Goal: Task Accomplishment & Management: Manage account settings

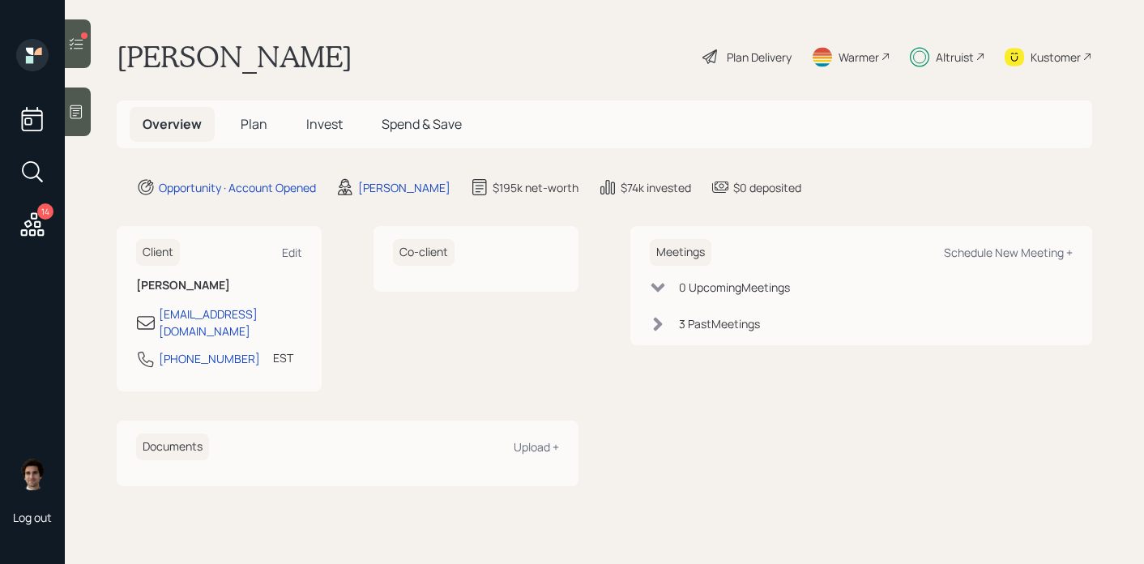
click at [315, 138] on h5 "Invest" at bounding box center [324, 124] width 62 height 35
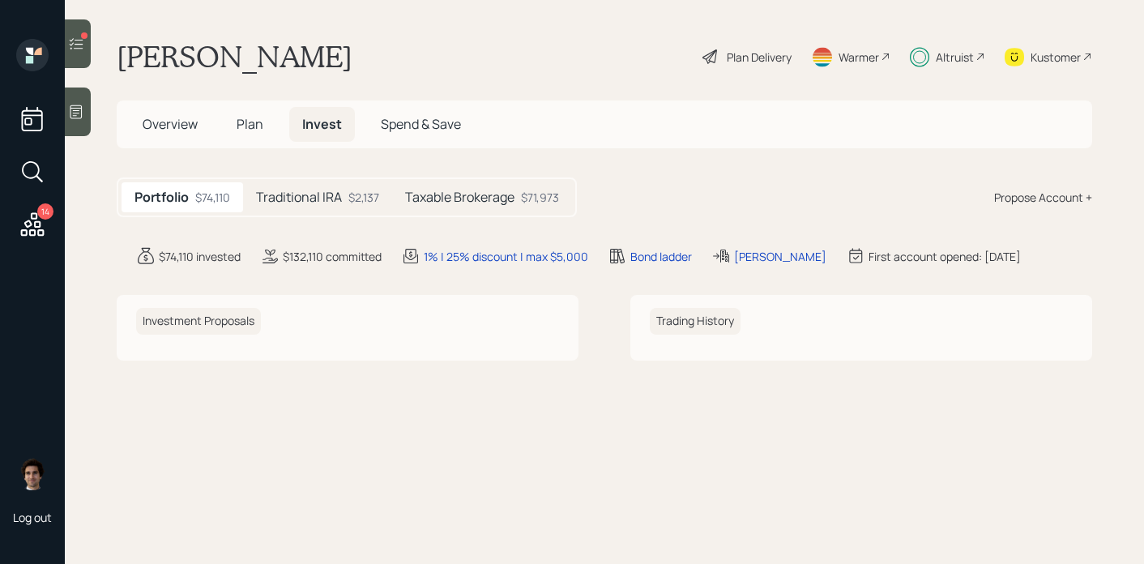
click at [440, 200] on h5 "Taxable Brokerage" at bounding box center [459, 197] width 109 height 15
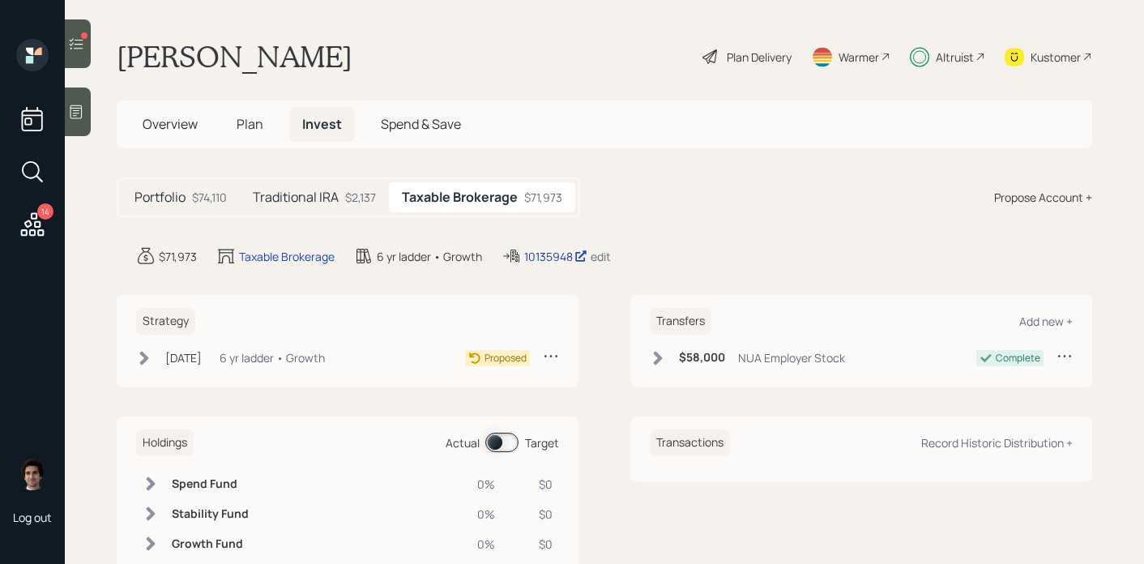
click at [544, 258] on div "10135948" at bounding box center [555, 256] width 63 height 17
click at [281, 201] on h5 "Traditional IRA" at bounding box center [296, 197] width 86 height 15
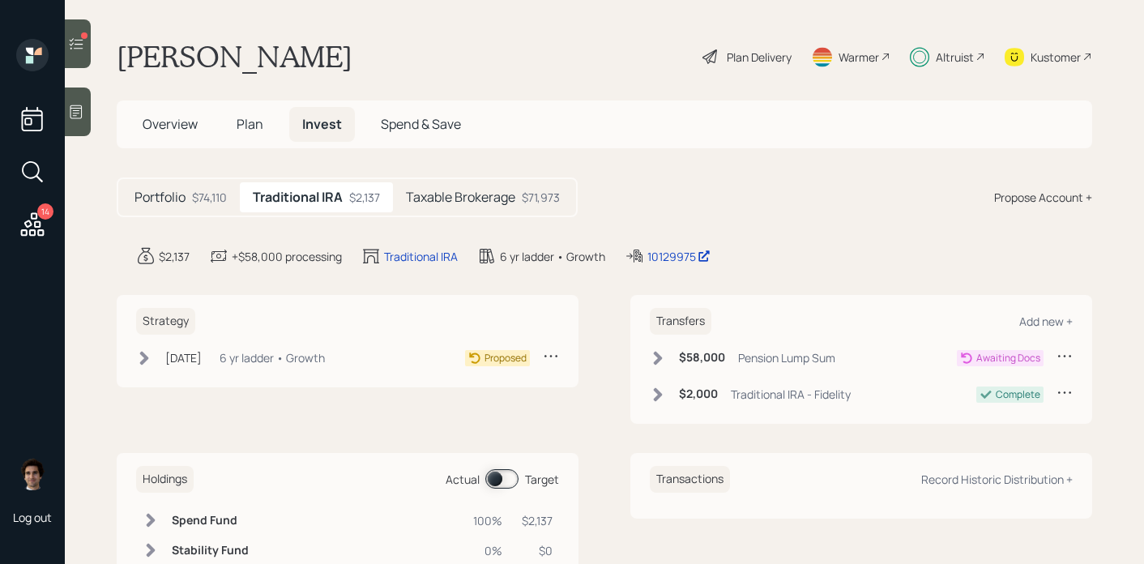
click at [154, 357] on div "Aug 1, 2025 Friday, August 1, 2025 1:36 PM MDT 6 yr ladder • Growth" at bounding box center [230, 358] width 189 height 20
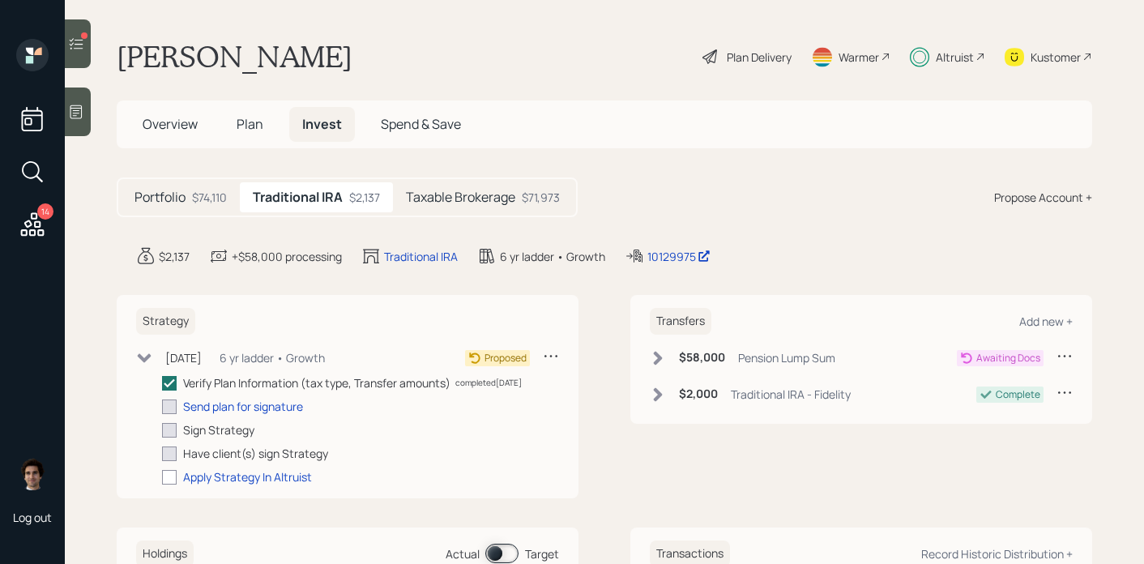
click at [496, 190] on h5 "Taxable Brokerage" at bounding box center [460, 197] width 109 height 15
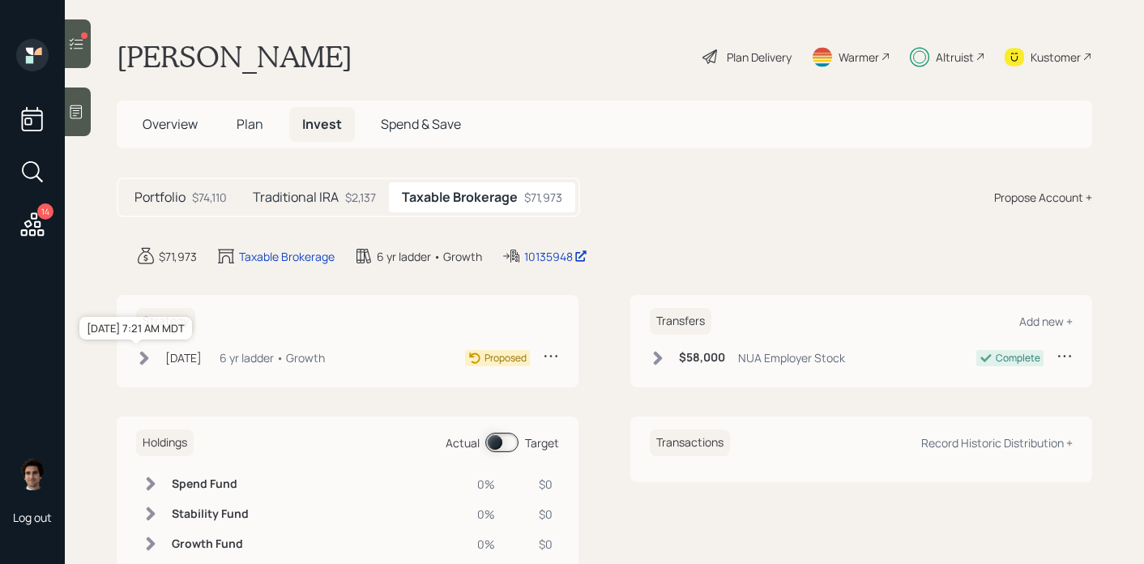
click at [195, 352] on div "[DATE]" at bounding box center [183, 357] width 36 height 17
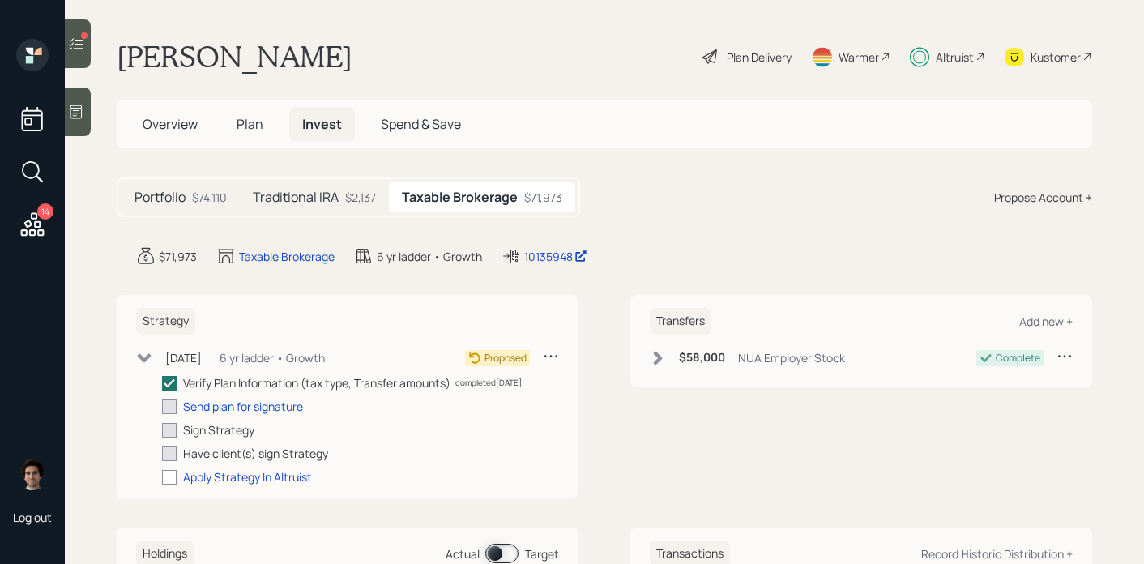
click at [357, 198] on div "$2,137" at bounding box center [360, 197] width 31 height 17
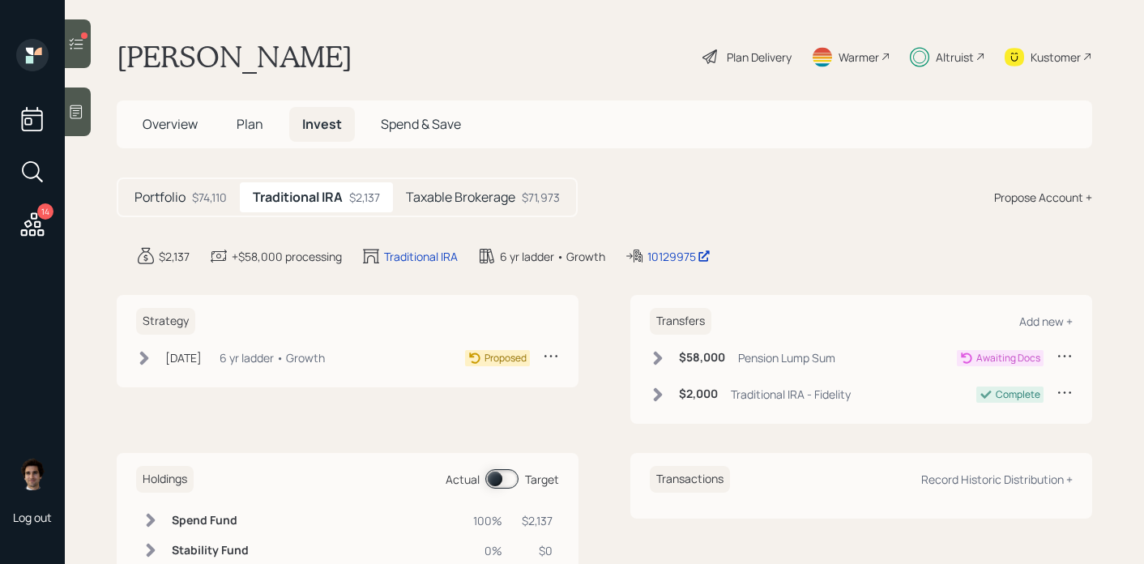
click at [272, 363] on div "6 yr ladder • Growth" at bounding box center [272, 357] width 105 height 17
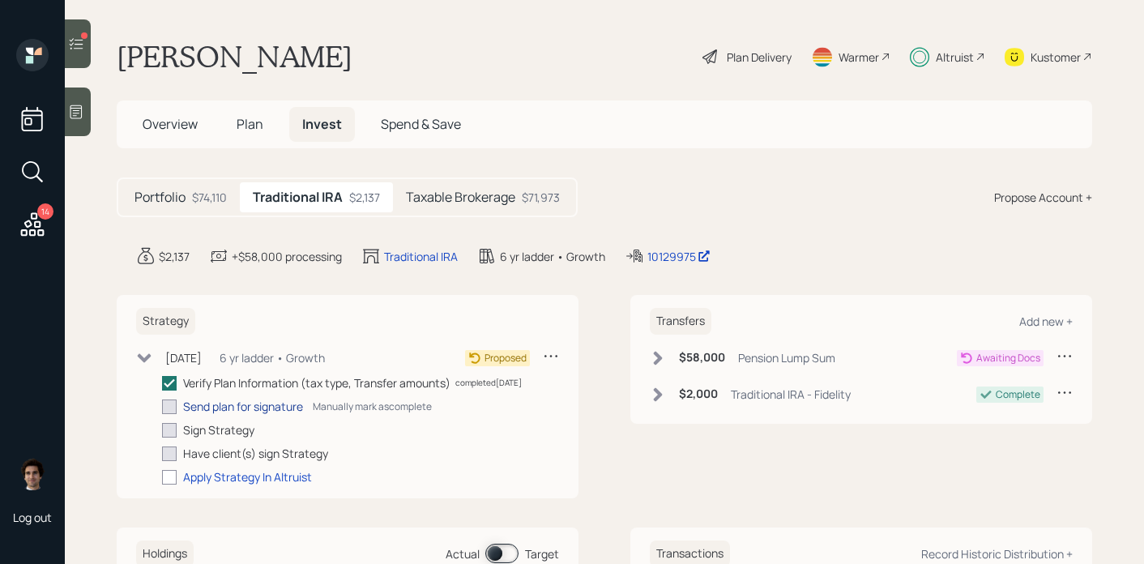
click at [266, 411] on div "Send plan for signature" at bounding box center [243, 406] width 120 height 17
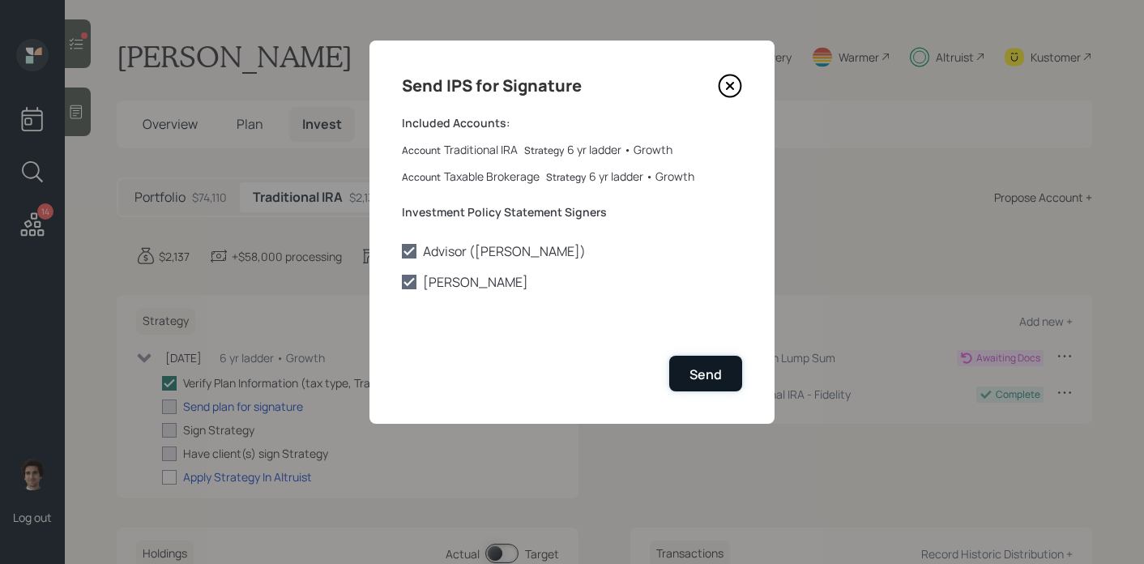
click at [710, 367] on div "Send" at bounding box center [706, 374] width 32 height 18
checkbox input "true"
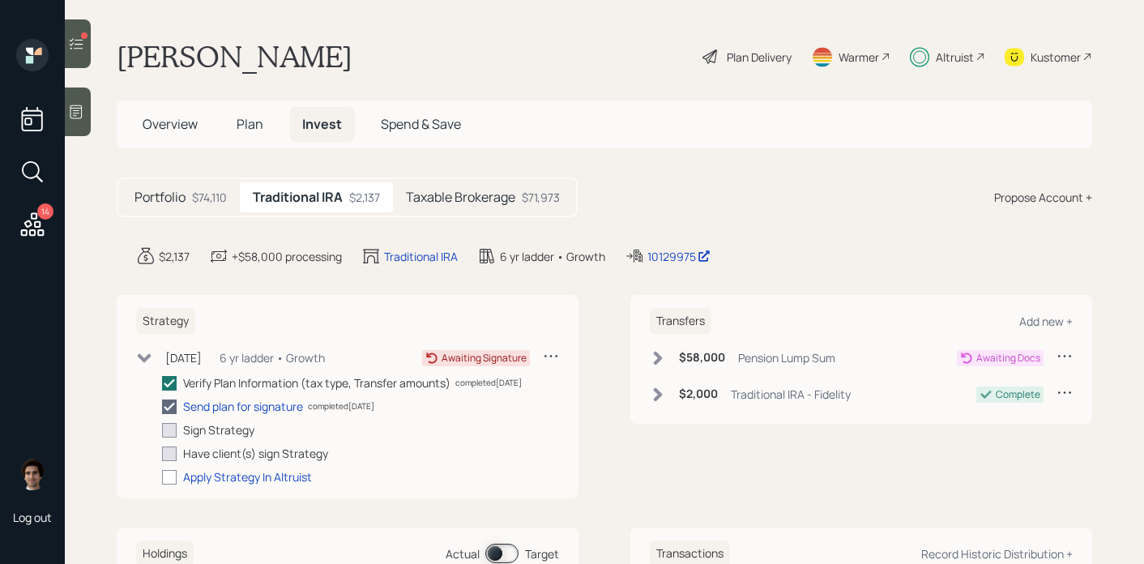
click at [190, 124] on span "Overview" at bounding box center [170, 124] width 55 height 18
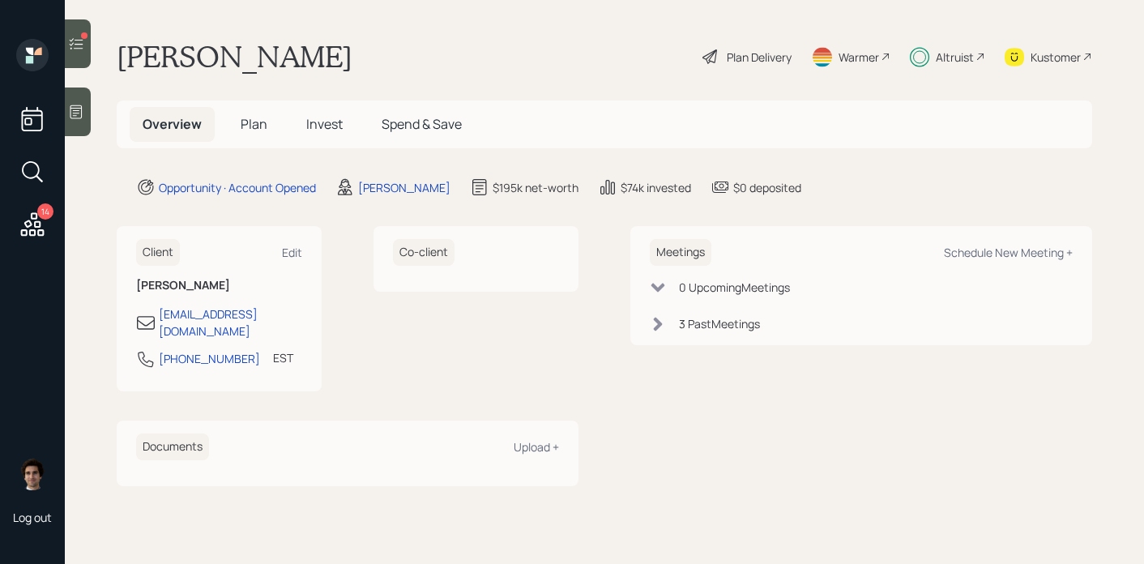
click at [254, 132] on span "Plan" at bounding box center [254, 124] width 27 height 18
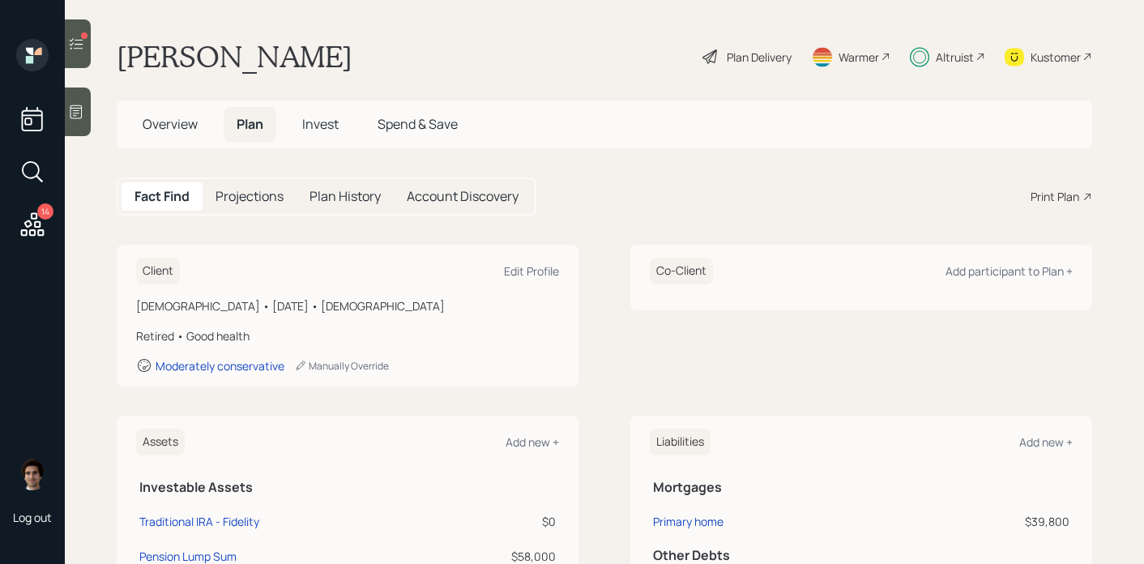
click at [165, 127] on span "Overview" at bounding box center [170, 124] width 55 height 18
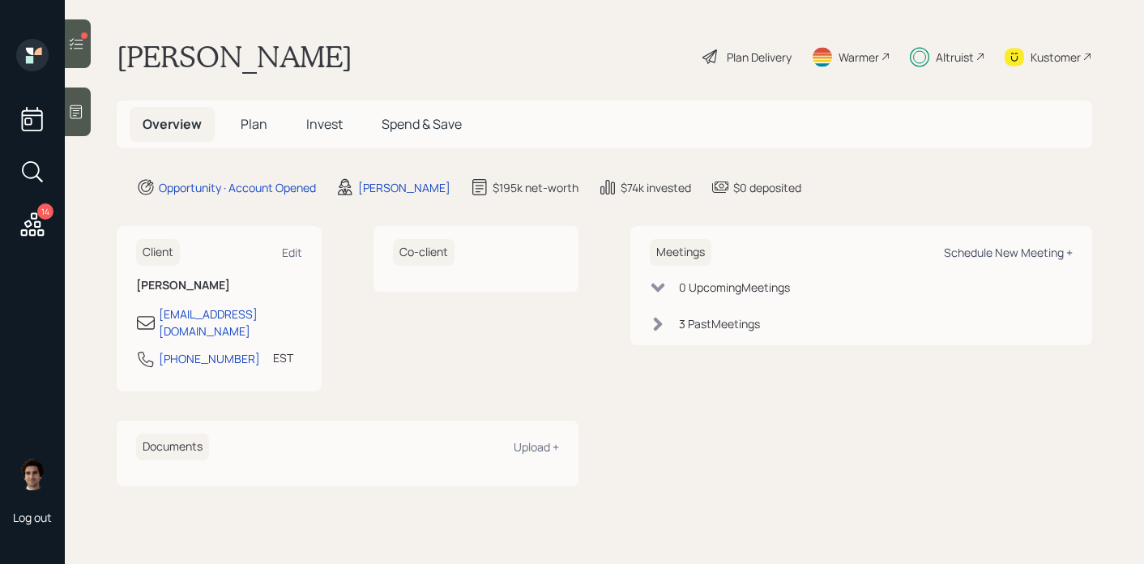
click at [980, 252] on div "Schedule New Meeting +" at bounding box center [1008, 252] width 129 height 15
select select "59554aeb-d739-4552-90b9-0d27d70b4bf7"
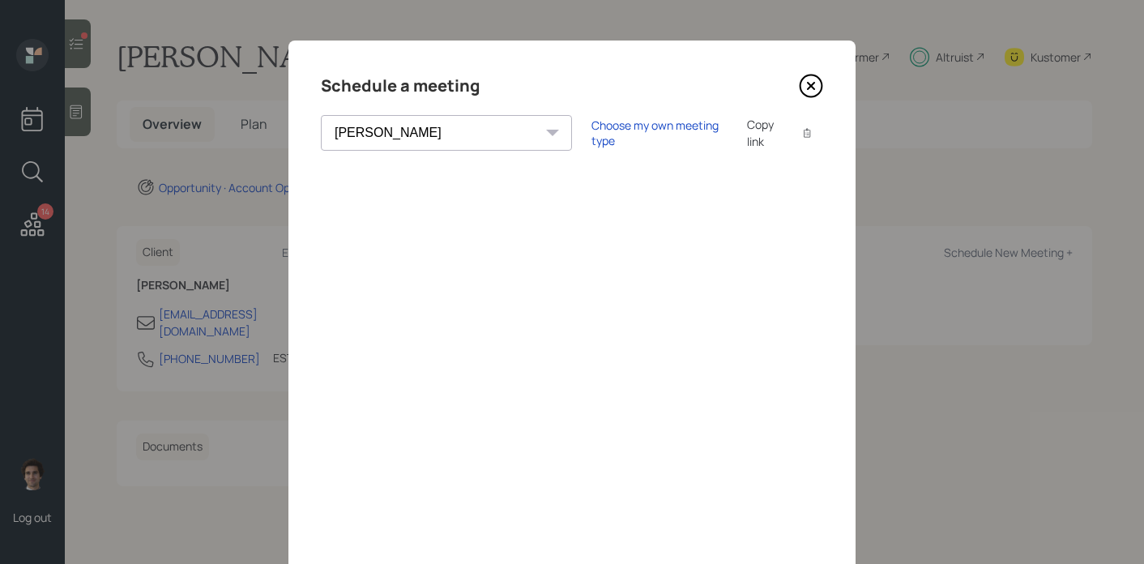
click at [811, 83] on icon at bounding box center [811, 86] width 24 height 24
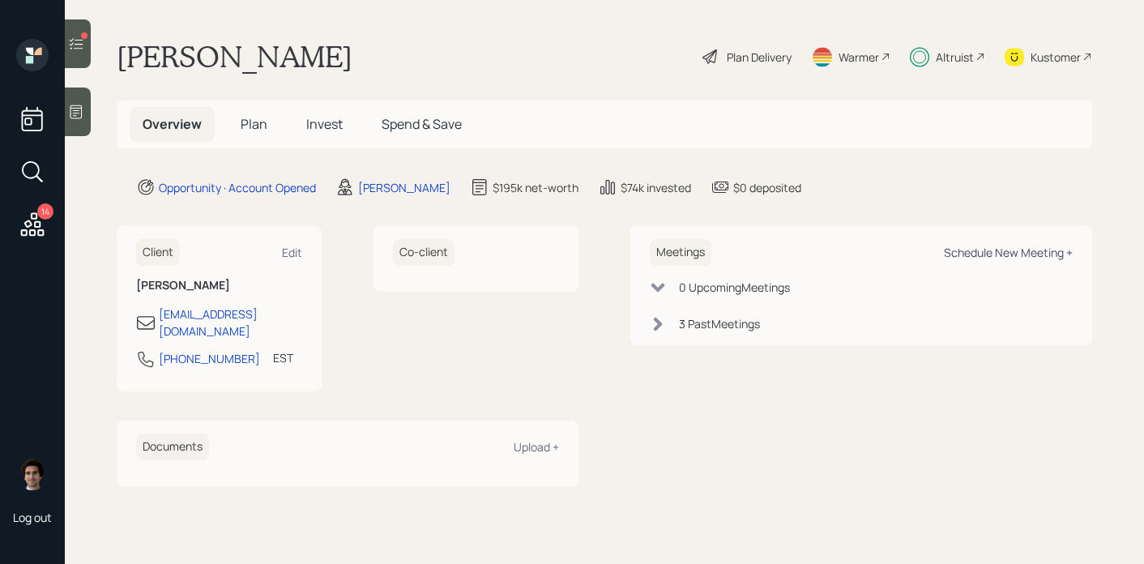
click at [1034, 254] on div "Schedule New Meeting +" at bounding box center [1008, 252] width 129 height 15
select select "59554aeb-d739-4552-90b9-0d27d70b4bf7"
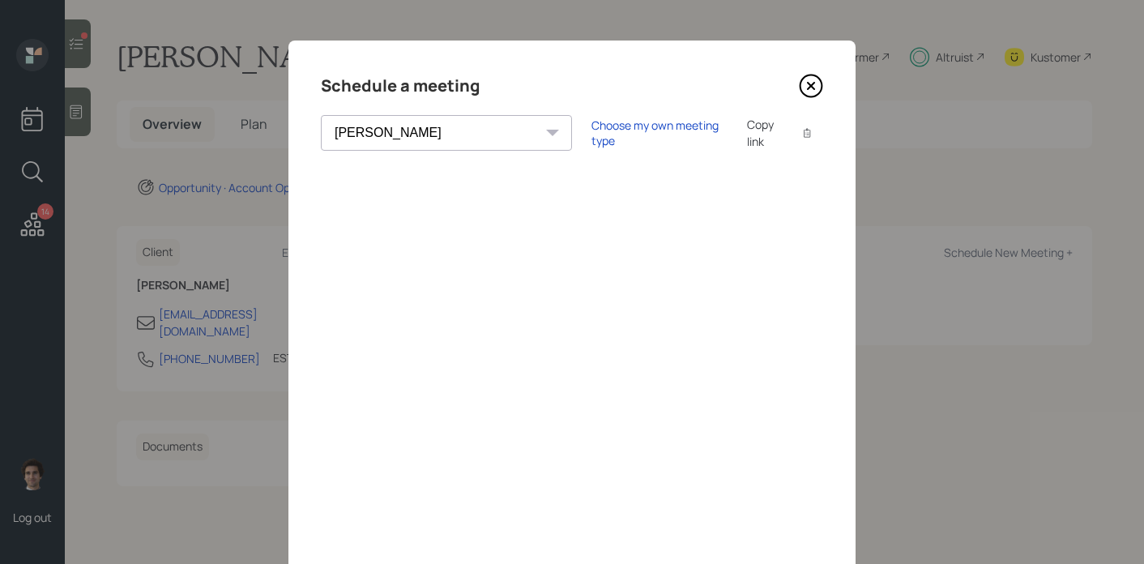
click at [812, 83] on icon at bounding box center [811, 86] width 24 height 24
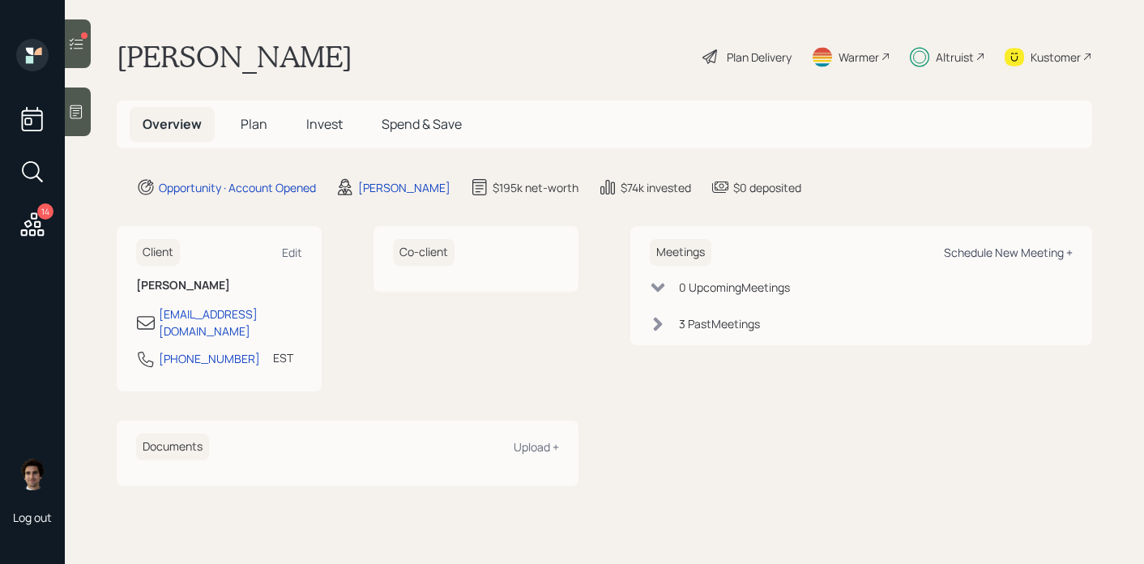
click at [979, 252] on div "Schedule New Meeting +" at bounding box center [1008, 252] width 129 height 15
select select "59554aeb-d739-4552-90b9-0d27d70b4bf7"
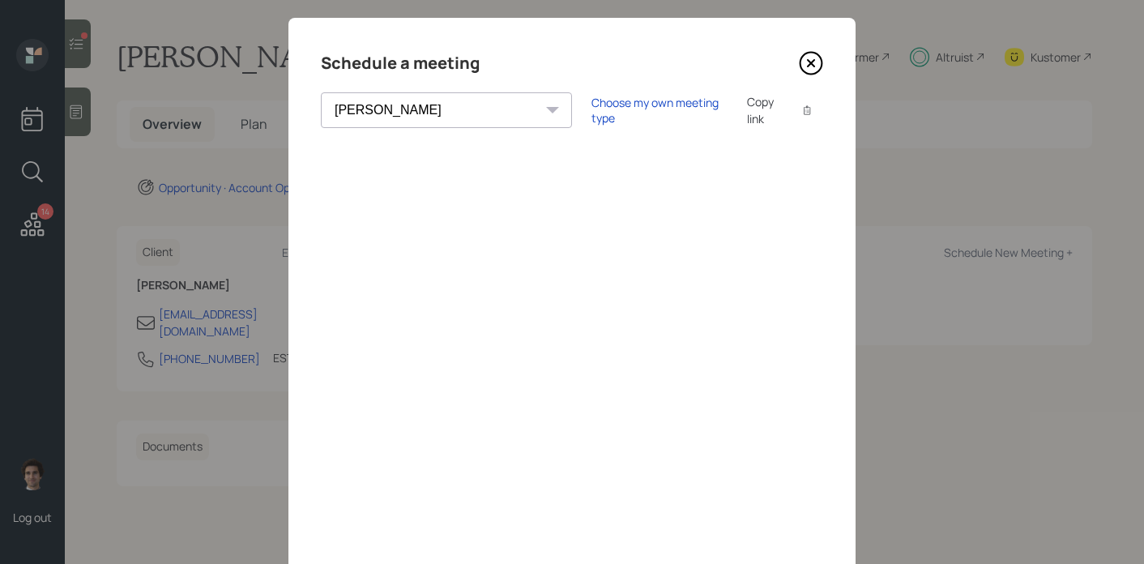
scroll to position [25, 0]
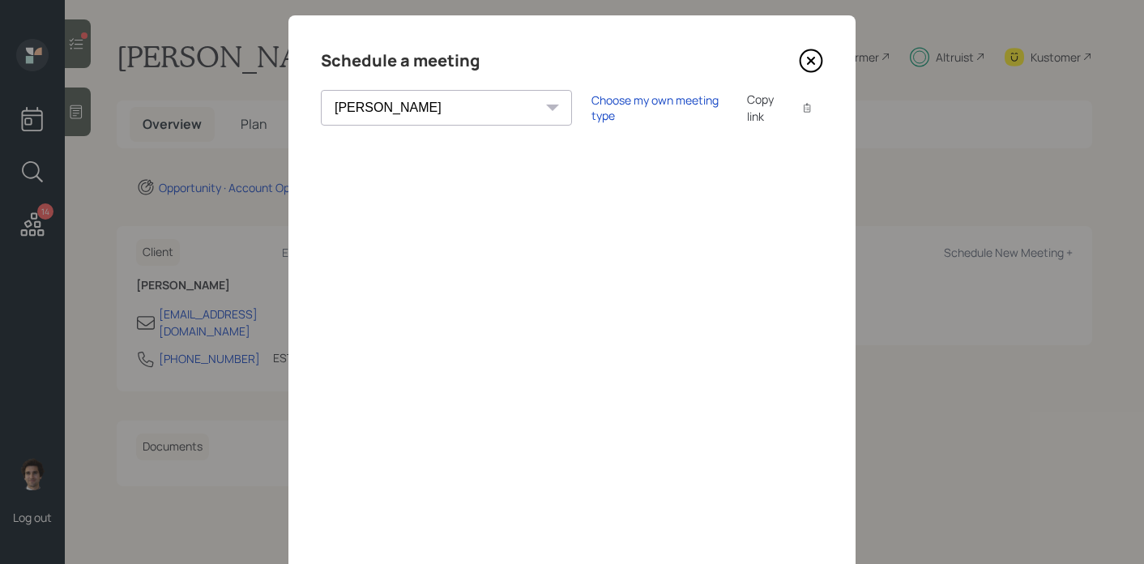
click at [809, 59] on icon at bounding box center [811, 61] width 6 height 6
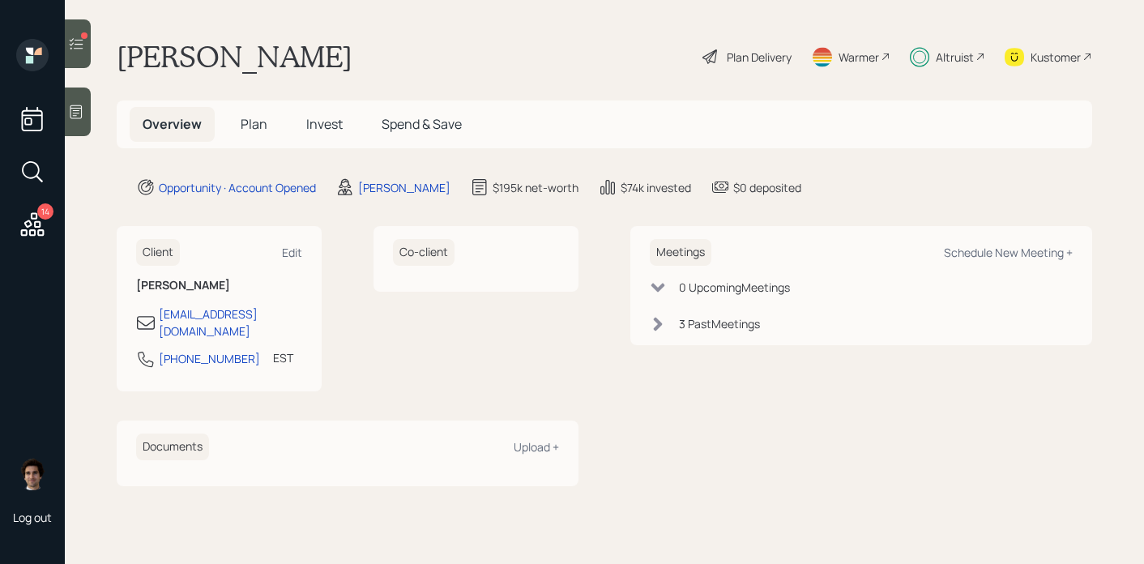
click at [315, 122] on span "Invest" at bounding box center [324, 124] width 36 height 18
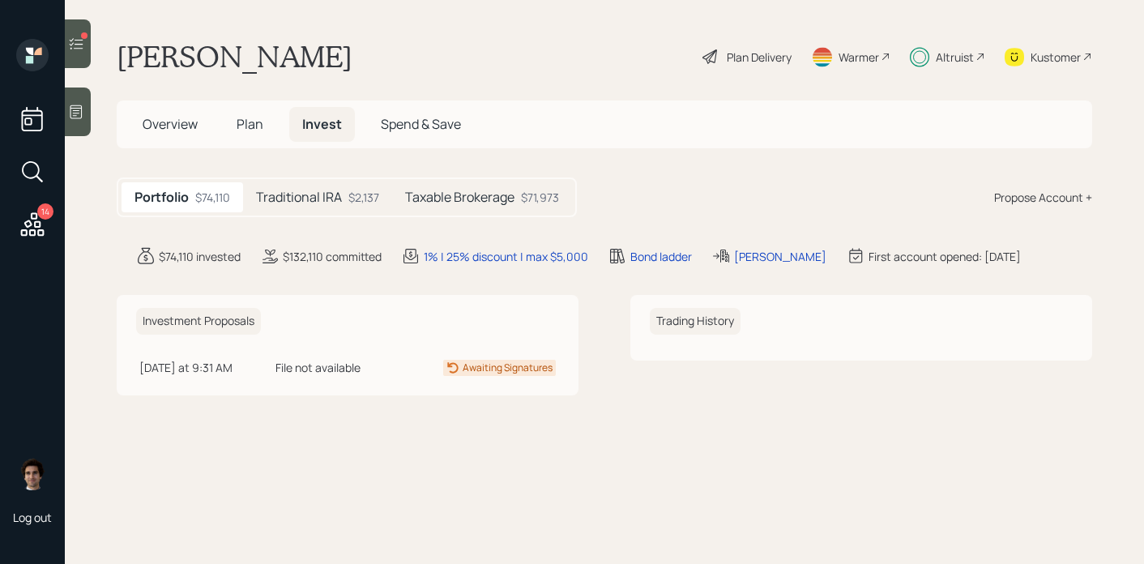
click at [249, 127] on span "Plan" at bounding box center [250, 124] width 27 height 18
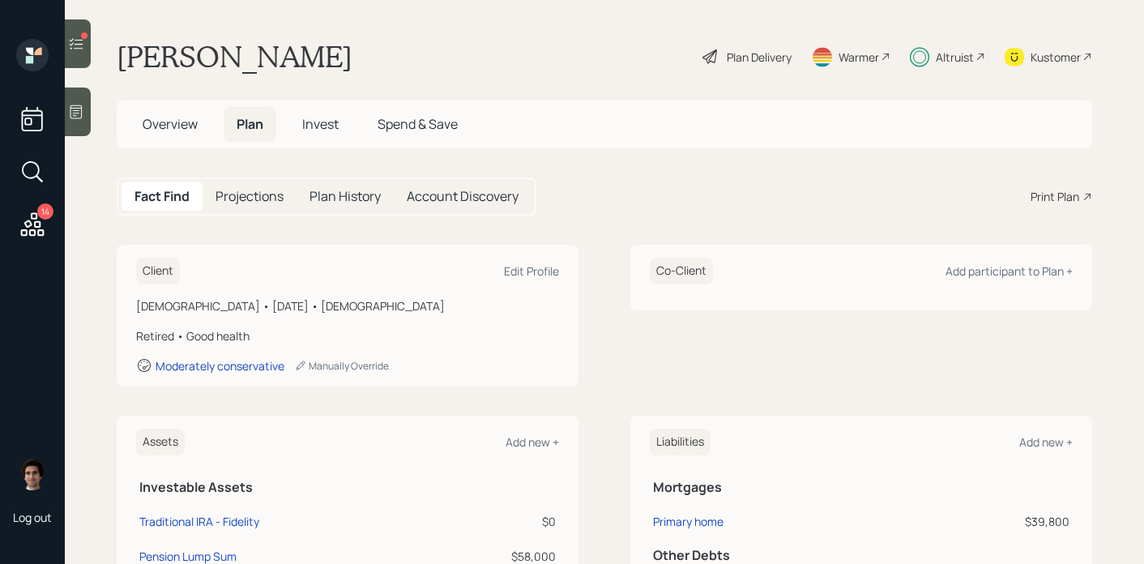
click at [158, 124] on span "Overview" at bounding box center [170, 124] width 55 height 18
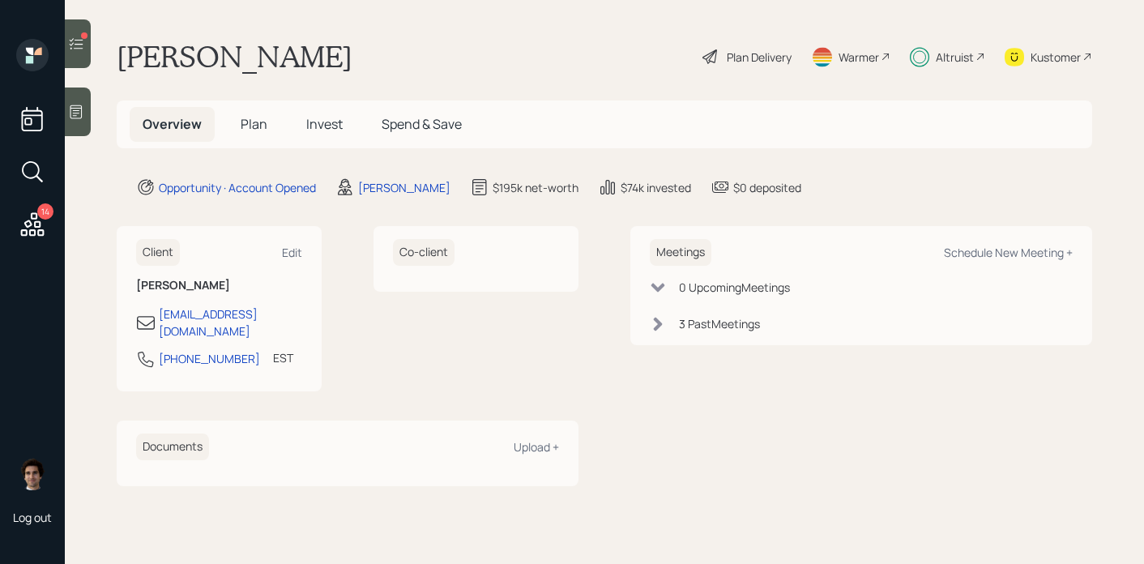
click at [1006, 263] on div "Meetings Schedule New Meeting +" at bounding box center [861, 252] width 423 height 27
click at [1006, 250] on div "Schedule New Meeting +" at bounding box center [1008, 252] width 129 height 15
select select "59554aeb-d739-4552-90b9-0d27d70b4bf7"
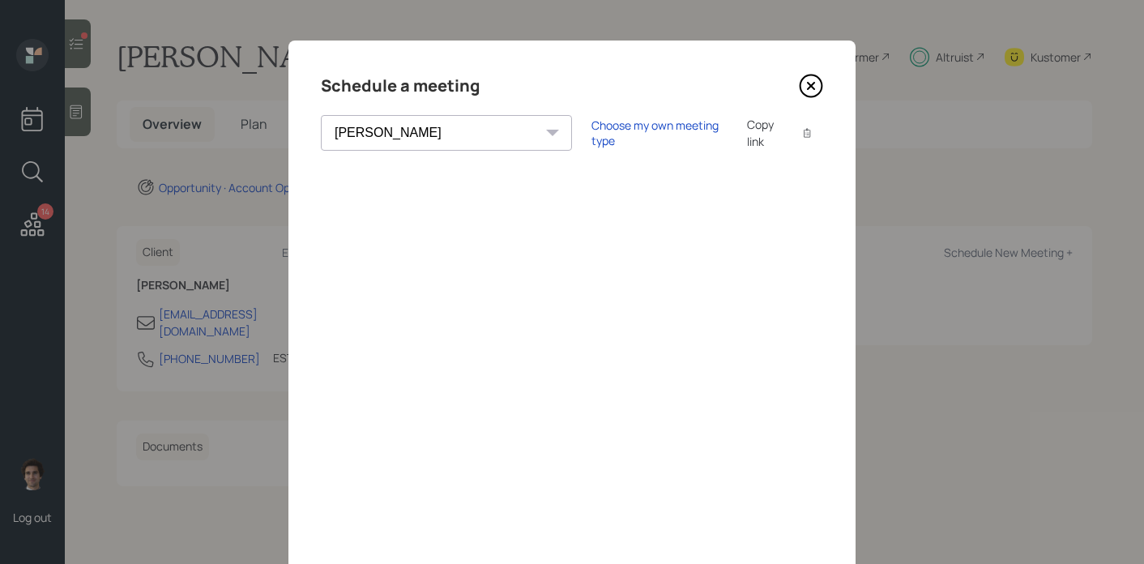
click at [823, 86] on div "Schedule a meeting Theresa Spinello Matthew Burke Xavier Ross Eitan Bar-David I…" at bounding box center [571, 365] width 567 height 648
click at [814, 86] on icon at bounding box center [811, 86] width 24 height 24
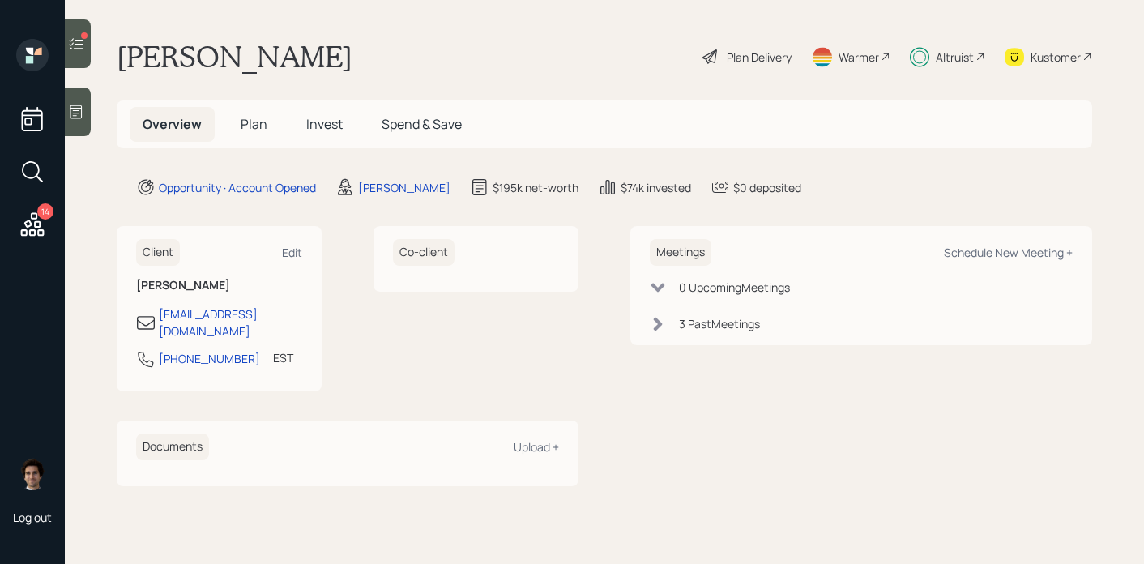
click at [298, 129] on h5 "Invest" at bounding box center [324, 124] width 62 height 35
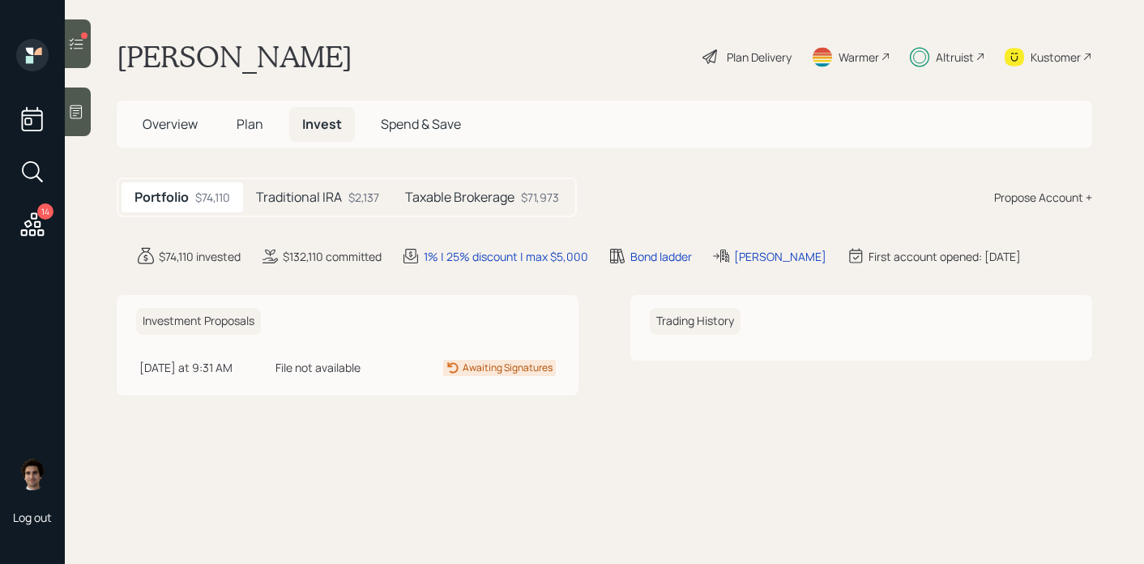
click at [363, 187] on div "Traditional IRA $2,137" at bounding box center [317, 197] width 149 height 30
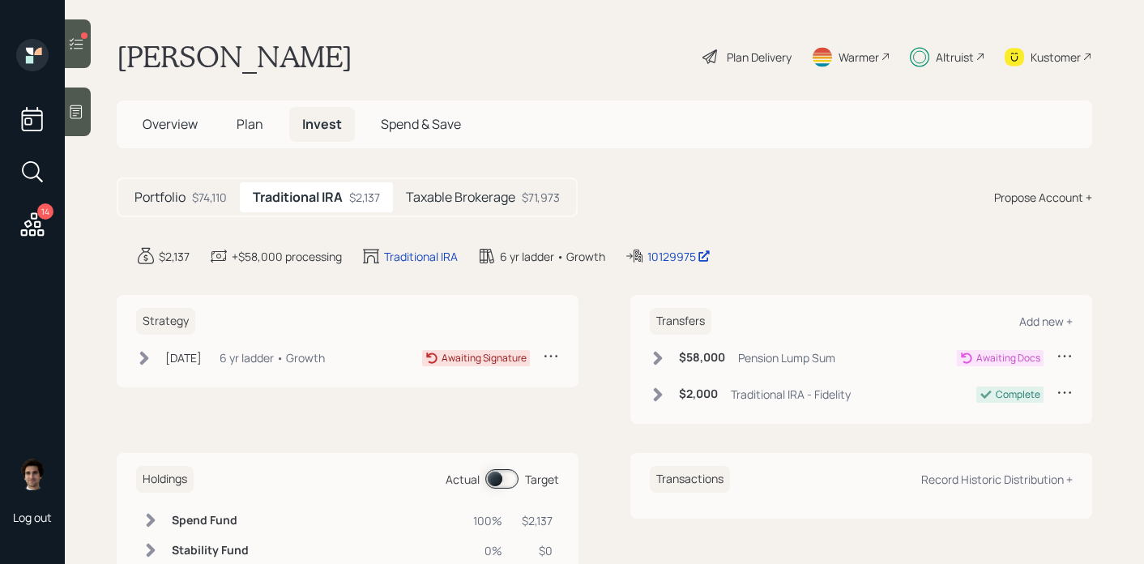
click at [171, 374] on div "Strategy Aug 1, 2025 Friday, August 1, 2025 1:36 PM MDT 6 yr ladder • Growth Aw…" at bounding box center [348, 341] width 462 height 92
click at [171, 356] on div "Aug 1, 2025" at bounding box center [183, 357] width 36 height 17
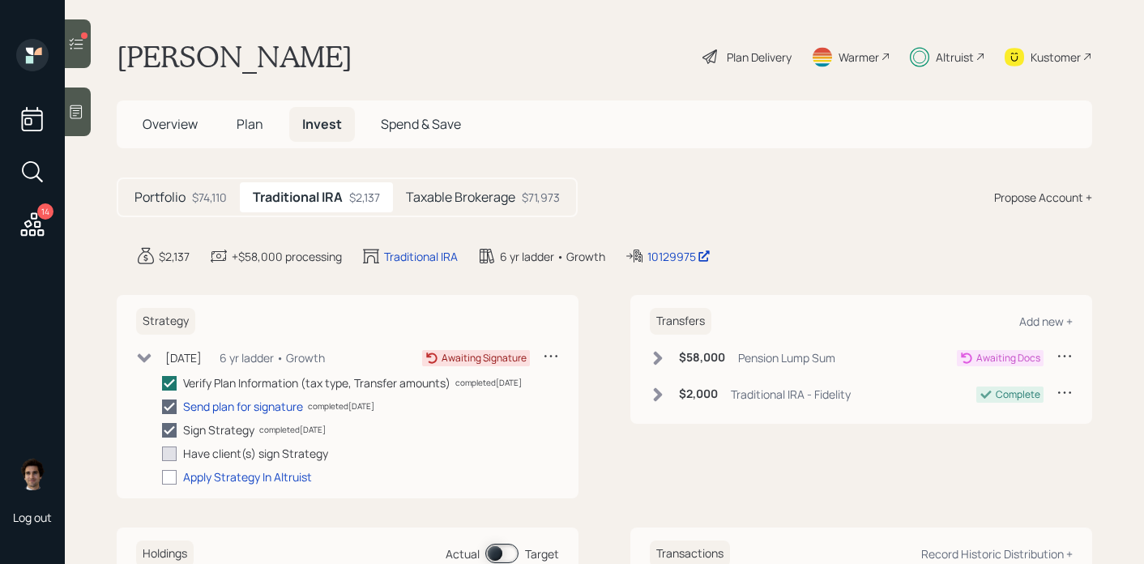
click at [476, 199] on h5 "Taxable Brokerage" at bounding box center [460, 197] width 109 height 15
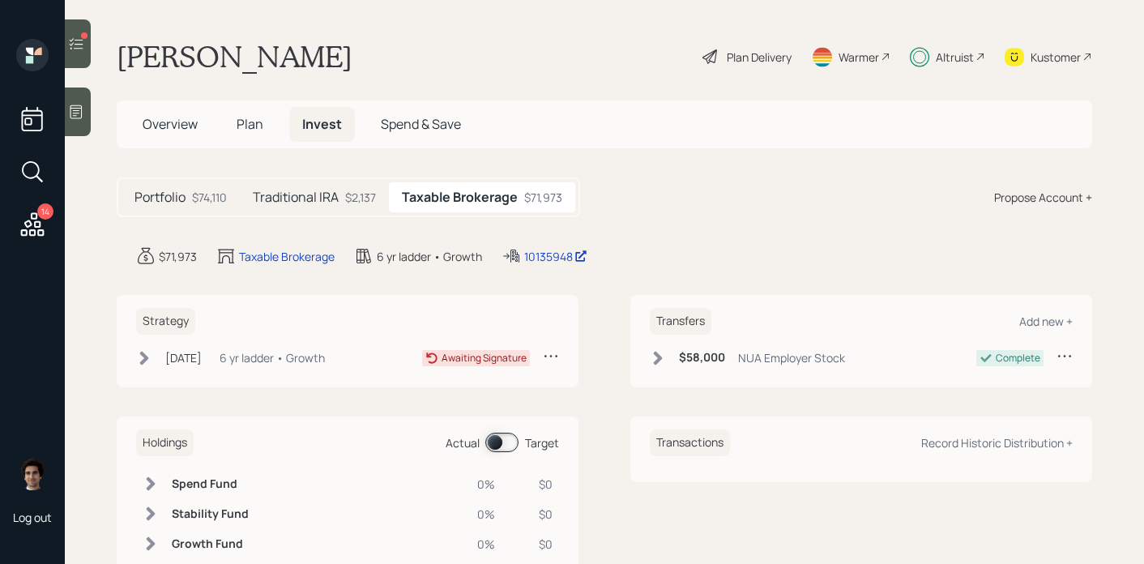
click at [280, 358] on div "6 yr ladder • Growth" at bounding box center [272, 357] width 105 height 17
click at [85, 45] on div at bounding box center [78, 43] width 26 height 49
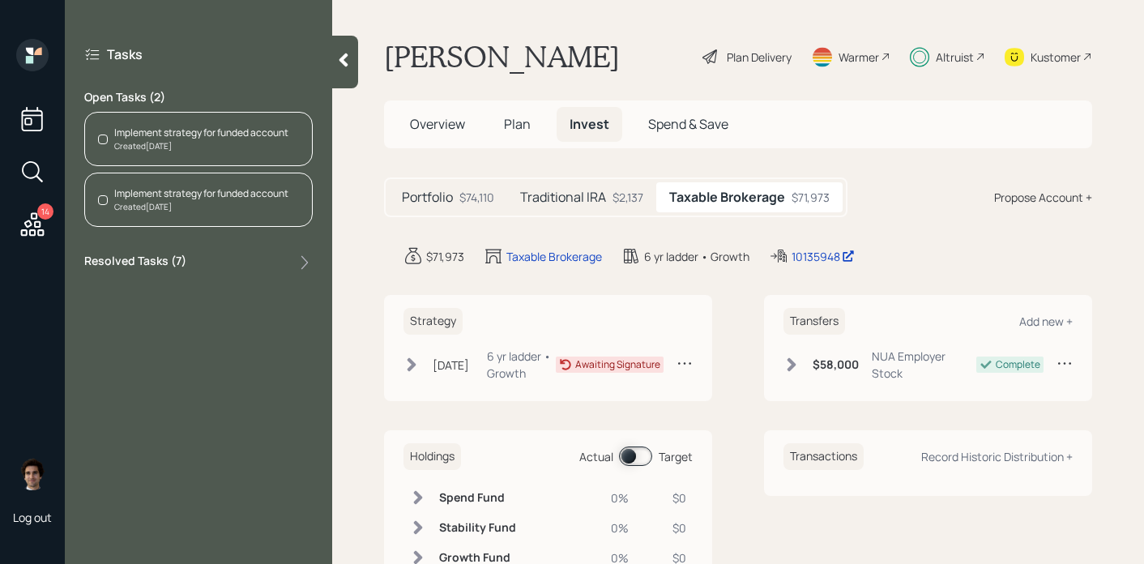
click at [203, 136] on div "Implement strategy for funded account" at bounding box center [201, 133] width 174 height 15
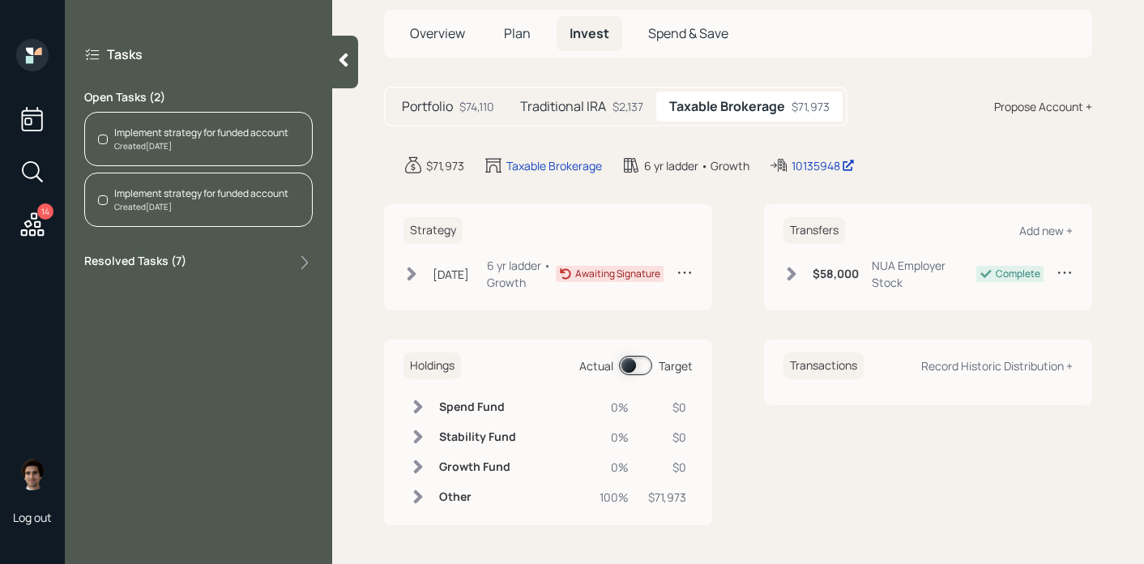
click at [429, 280] on div "Sep 3, 2025 Wednesday, September 3, 2025 7:21 AM MDT 6 yr ladder • Growth" at bounding box center [480, 274] width 152 height 34
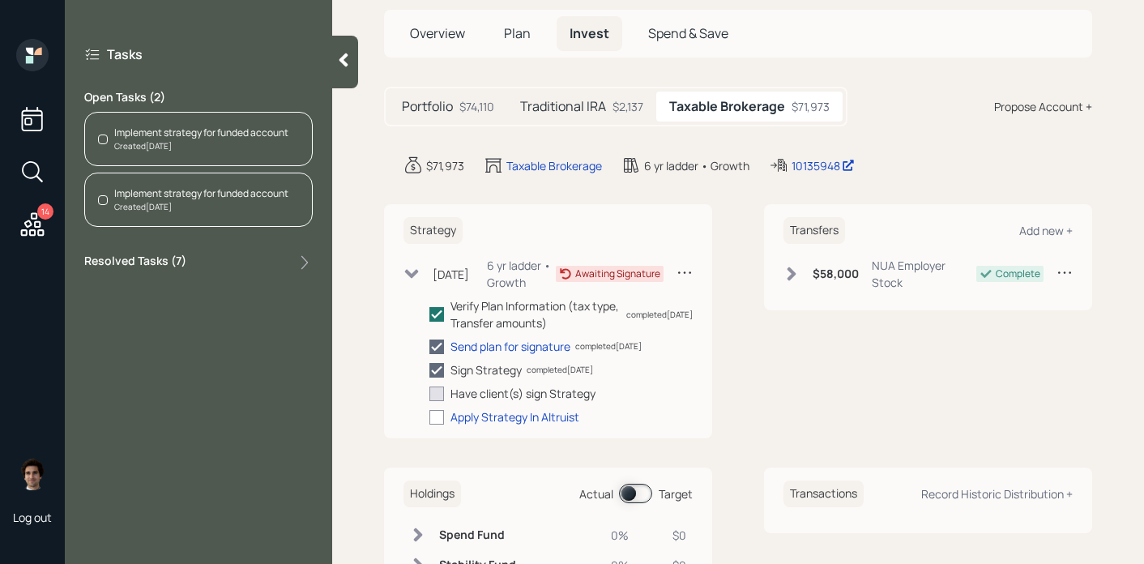
click at [429, 280] on div "Sep 3, 2025 Wednesday, September 3, 2025 7:21 AM MDT 6 yr ladder • Growth" at bounding box center [480, 274] width 152 height 34
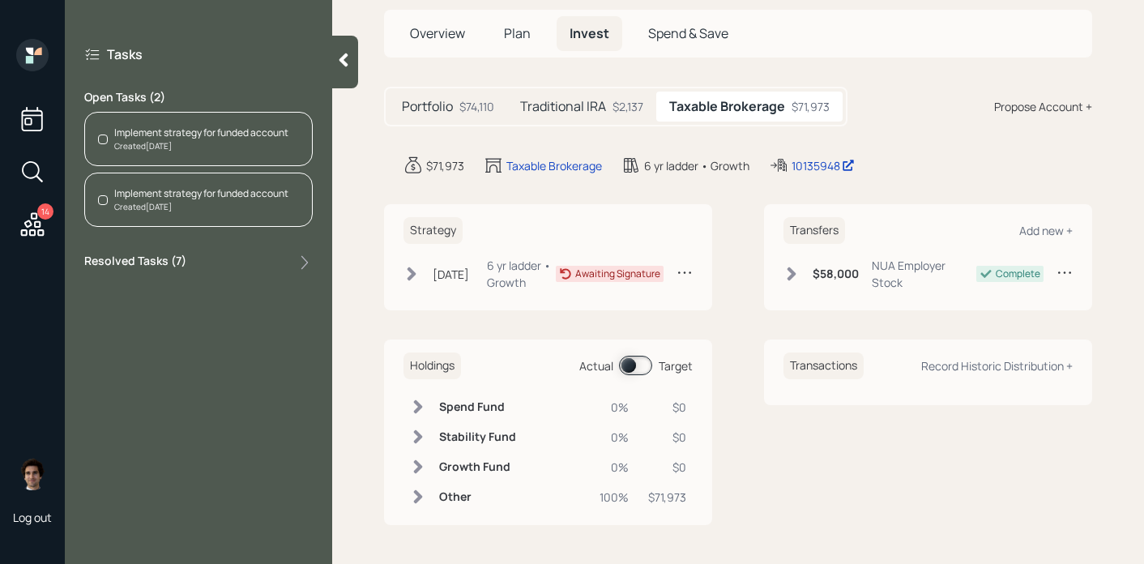
click at [331, 75] on div "Tasks Open Tasks ( 2 ) Implement strategy for funded account Created 2 days ago…" at bounding box center [198, 159] width 267 height 240
click at [352, 54] on div at bounding box center [345, 62] width 26 height 53
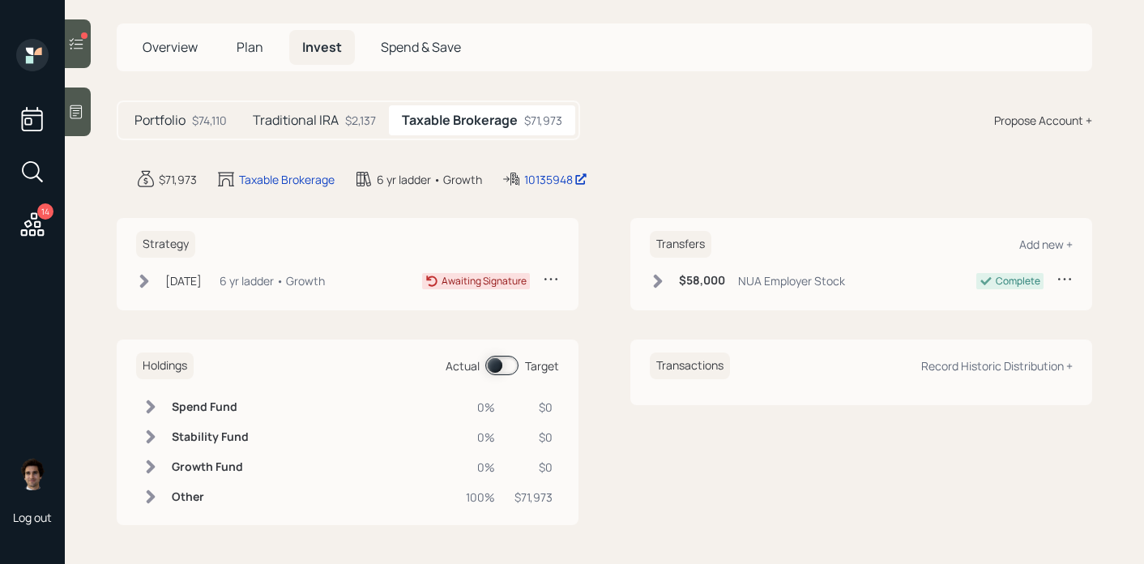
click at [144, 275] on icon at bounding box center [144, 281] width 16 height 16
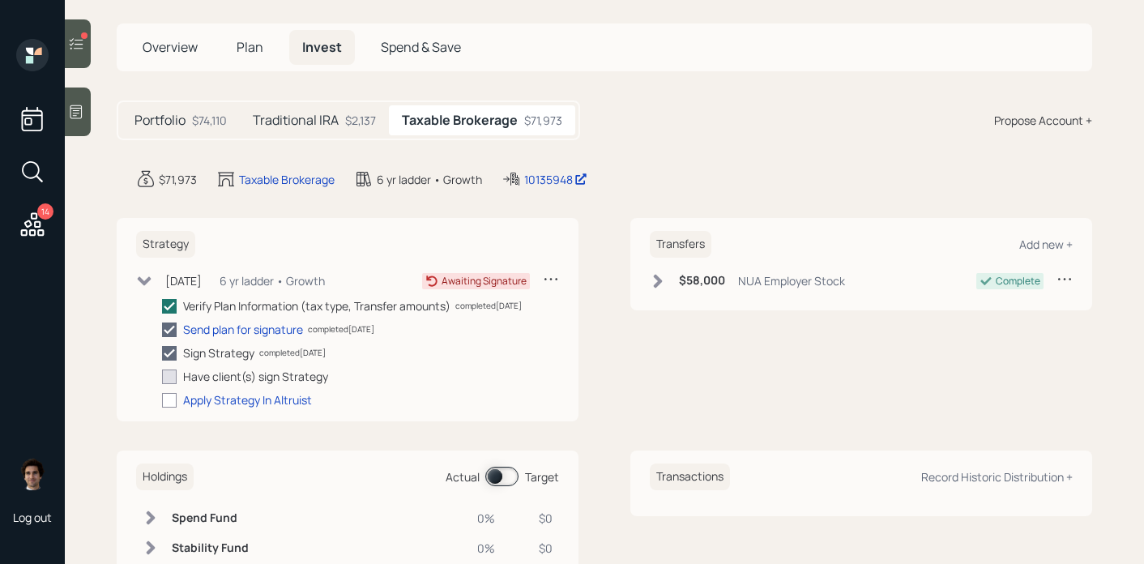
scroll to position [91, 0]
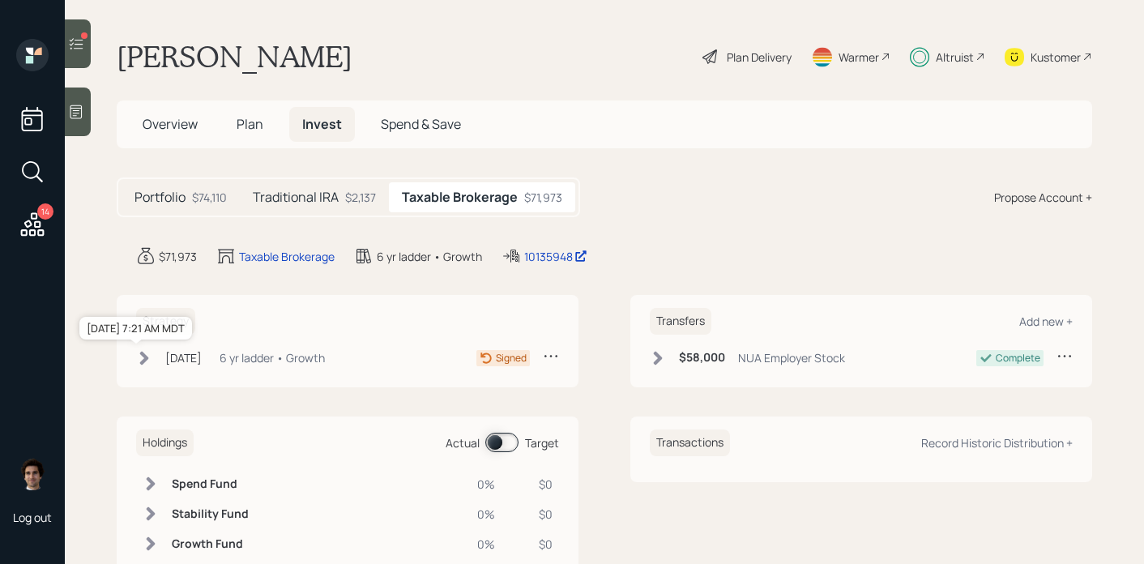
click at [173, 362] on div "[DATE]" at bounding box center [183, 357] width 36 height 17
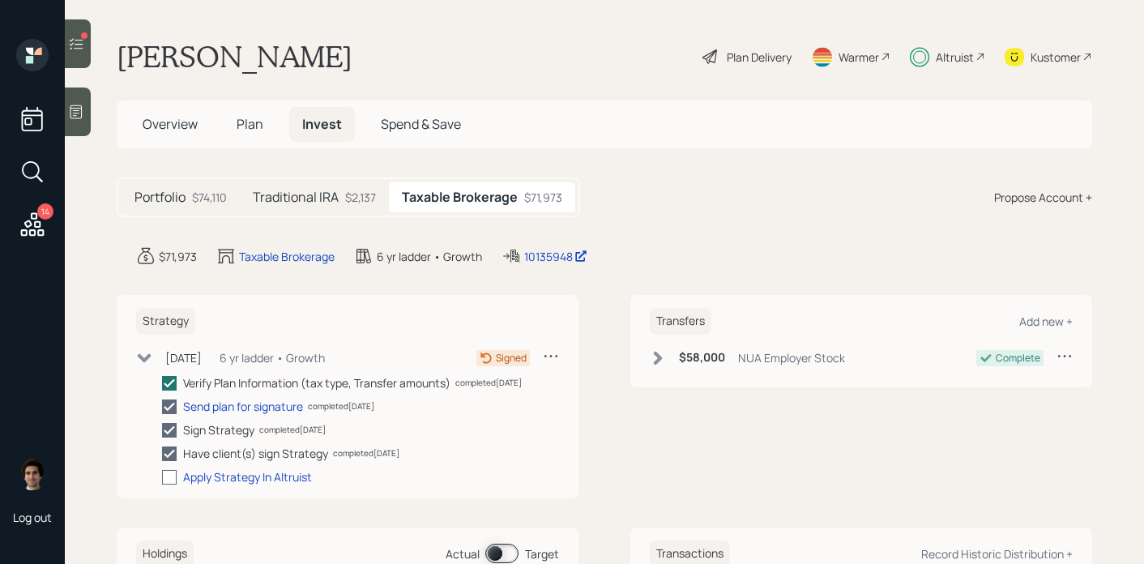
click at [167, 472] on div at bounding box center [169, 477] width 15 height 15
click at [162, 476] on input "checkbox" at bounding box center [161, 476] width 1 height 1
checkbox input "true"
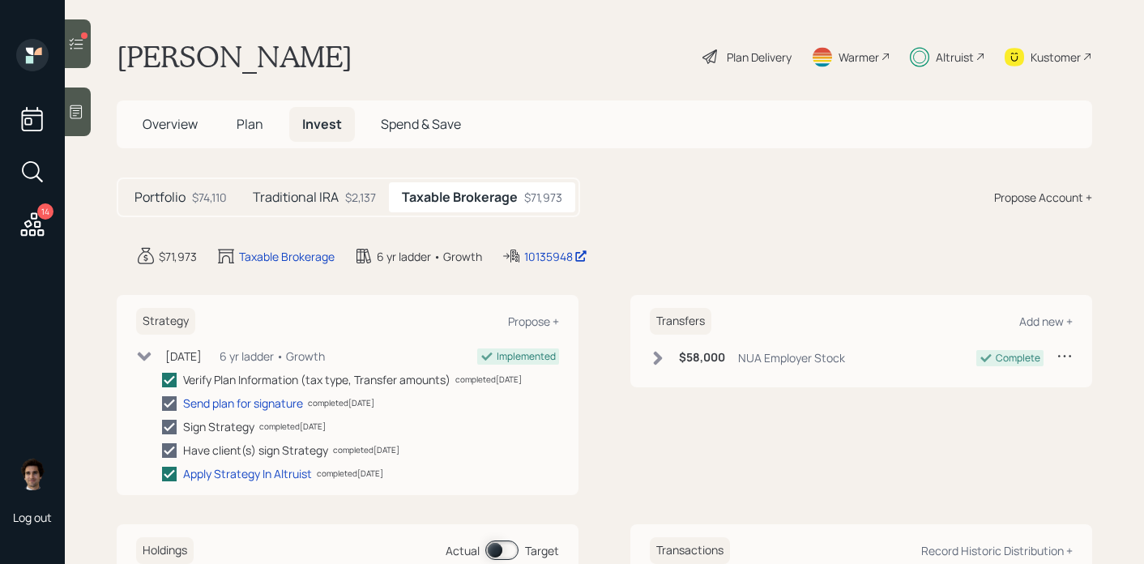
click at [362, 197] on div "$2,137" at bounding box center [360, 197] width 31 height 17
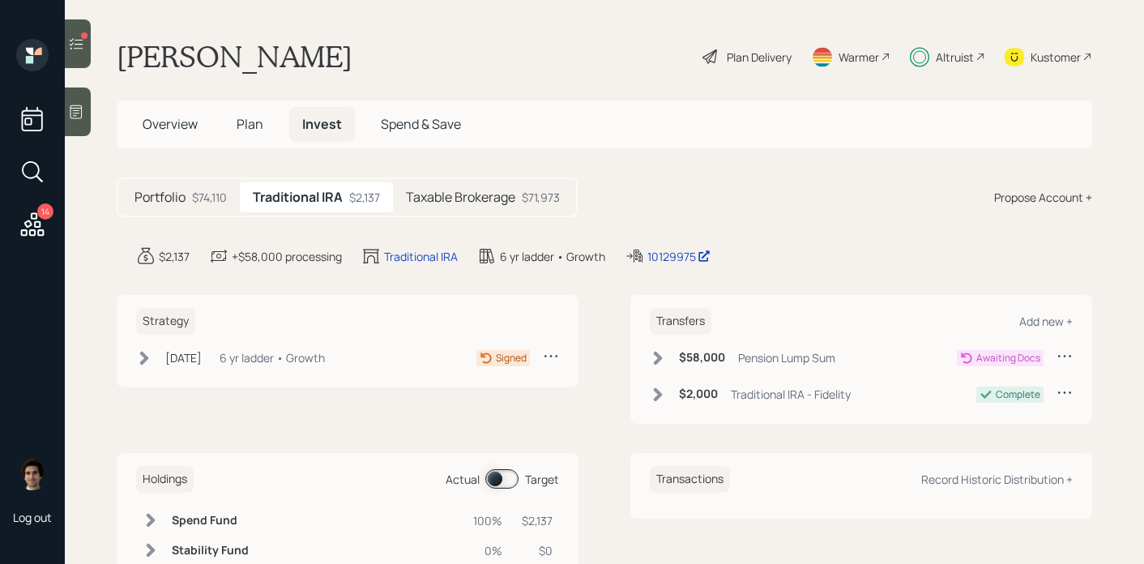
click at [202, 349] on div "[DATE]" at bounding box center [183, 357] width 36 height 17
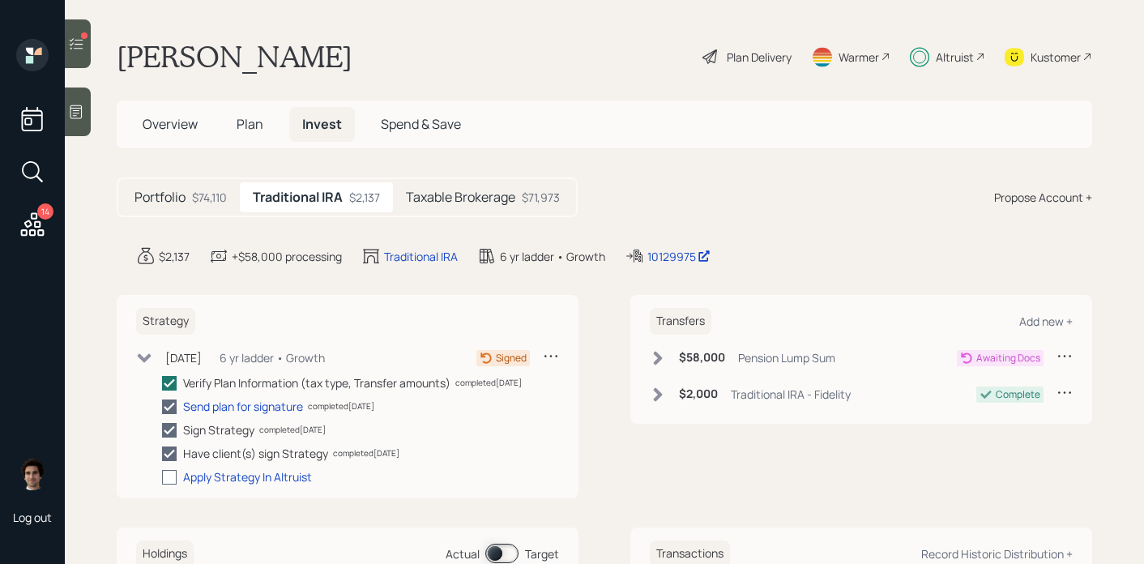
click at [164, 479] on div at bounding box center [169, 477] width 15 height 15
click at [162, 477] on input "checkbox" at bounding box center [161, 476] width 1 height 1
checkbox input "true"
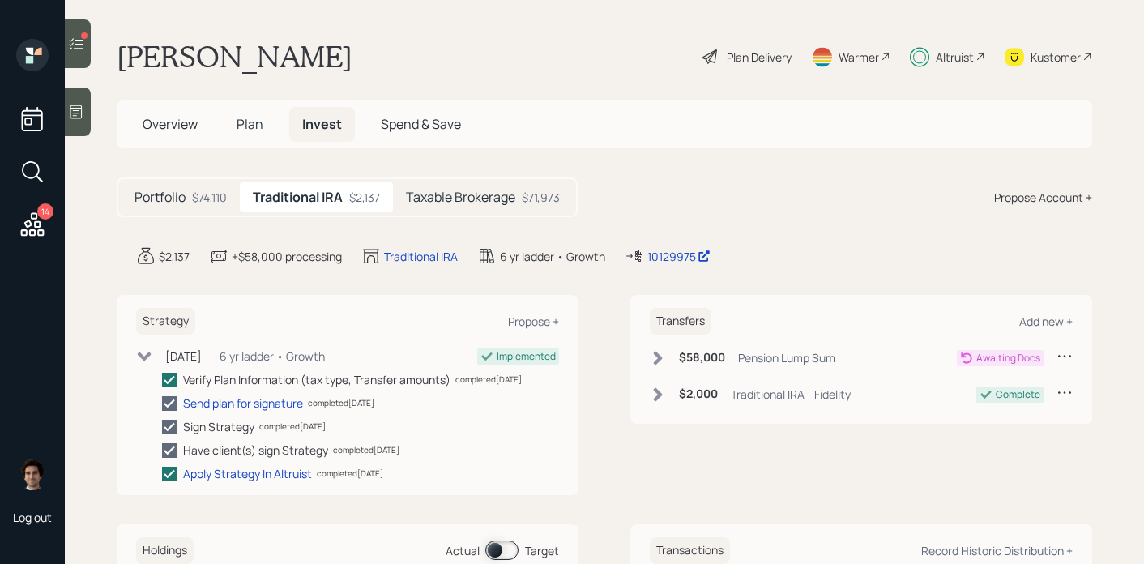
click at [467, 207] on div "Taxable Brokerage $71,973" at bounding box center [483, 197] width 180 height 30
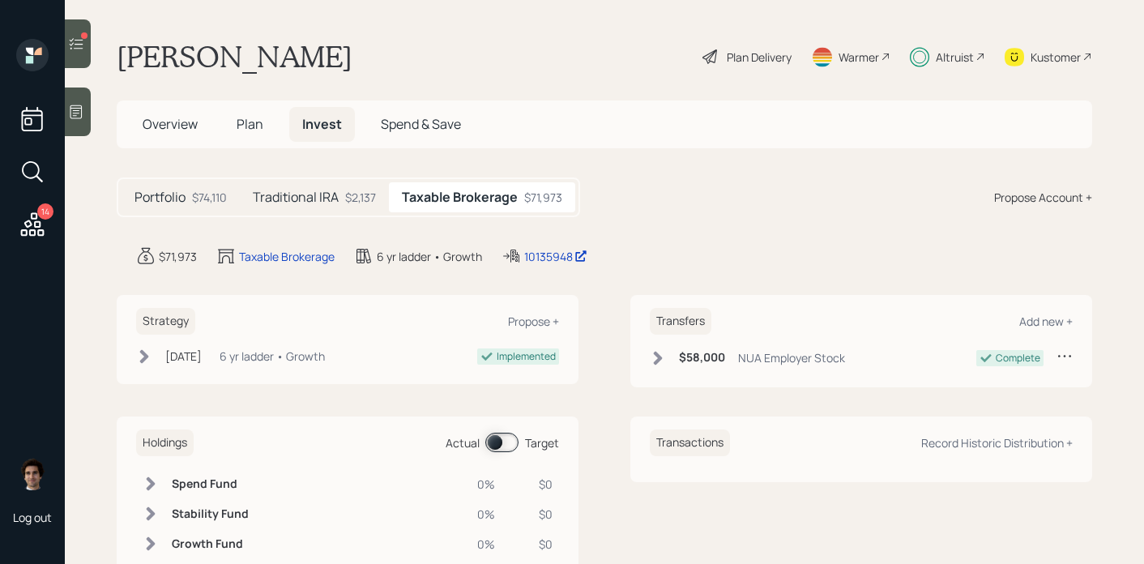
click at [254, 126] on span "Plan" at bounding box center [250, 124] width 27 height 18
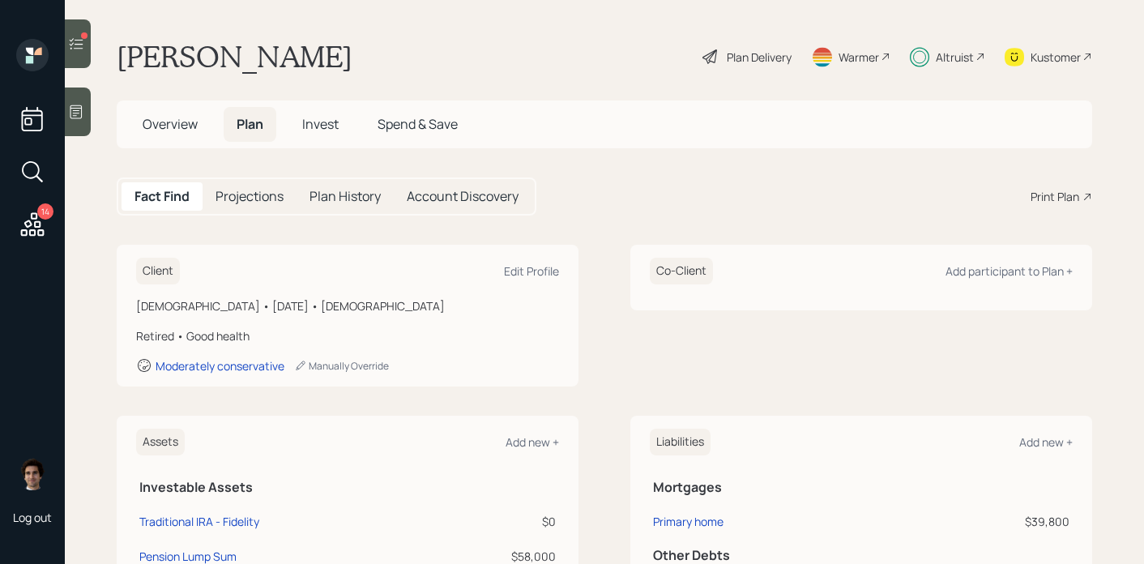
click at [793, 54] on div "Plan Delivery Warmer Altruist Kustomer" at bounding box center [896, 57] width 391 height 36
click at [762, 56] on div "Plan Delivery" at bounding box center [759, 57] width 65 height 17
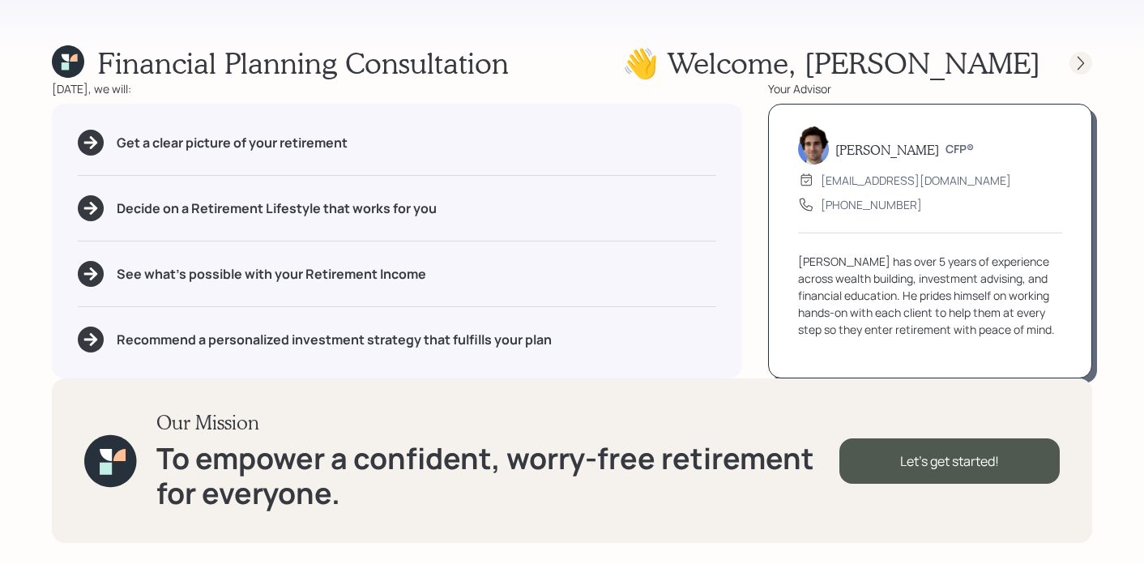
click at [1089, 61] on div at bounding box center [1081, 63] width 23 height 23
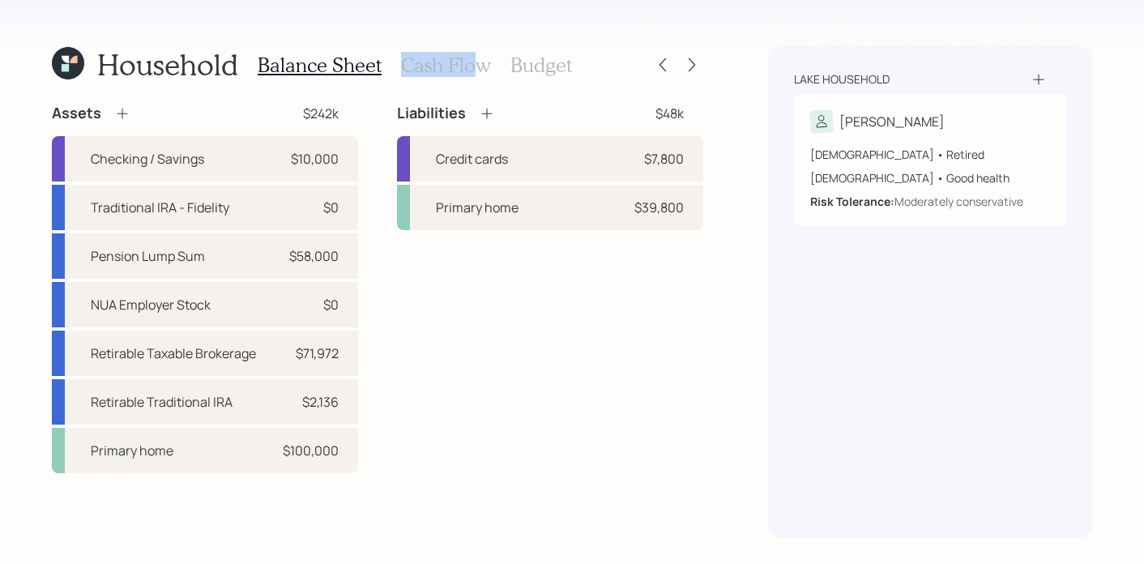
click at [474, 53] on h3 "Cash Flow" at bounding box center [446, 64] width 90 height 23
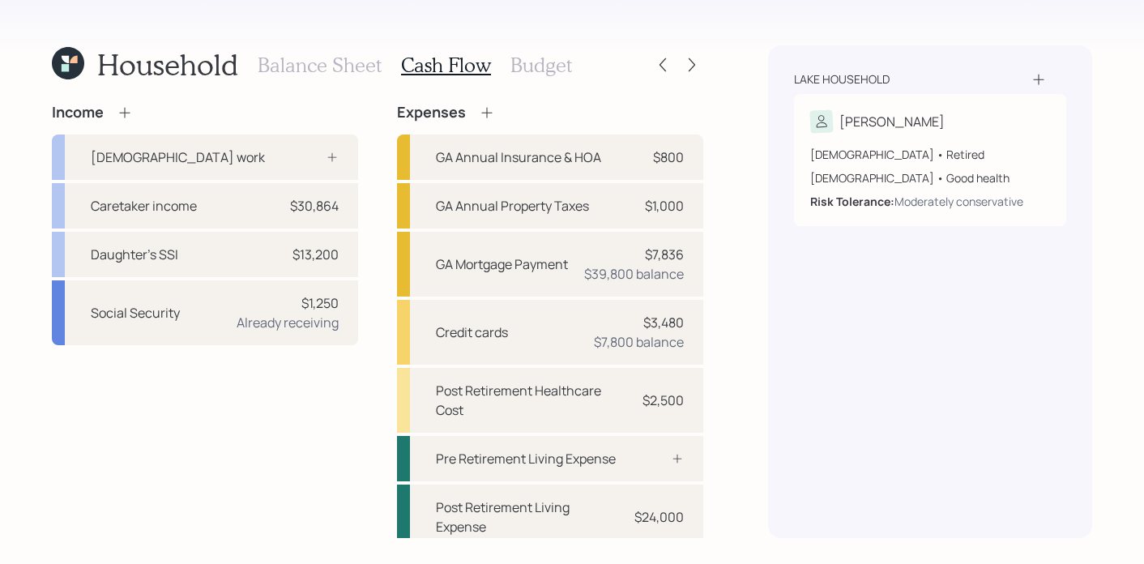
click at [291, 58] on h3 "Balance Sheet" at bounding box center [320, 64] width 124 height 23
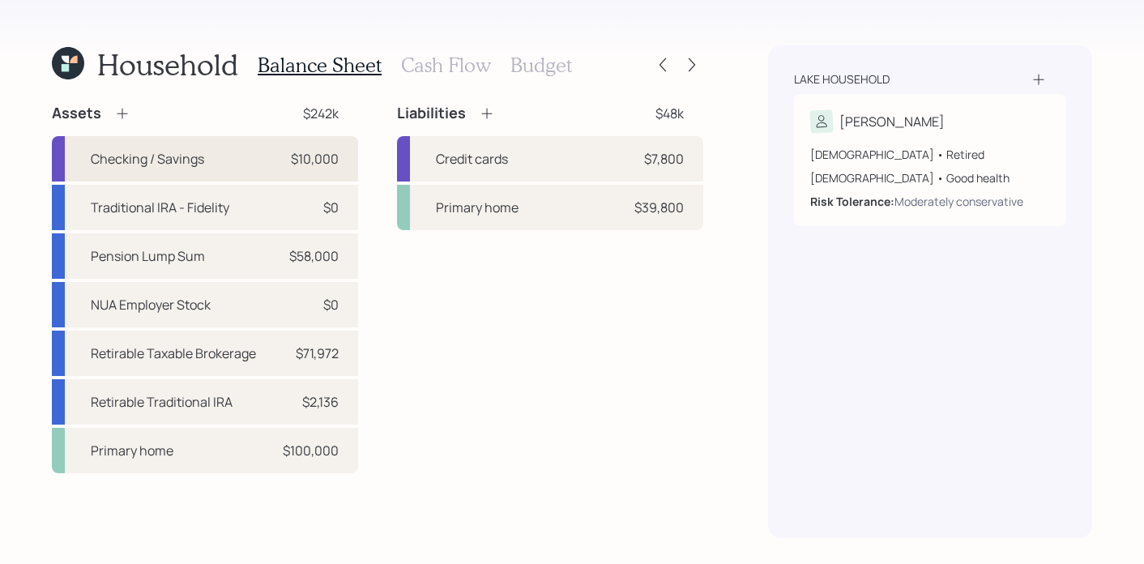
click at [304, 170] on div "Checking / Savings $10,000" at bounding box center [205, 158] width 306 height 45
select select "cash"
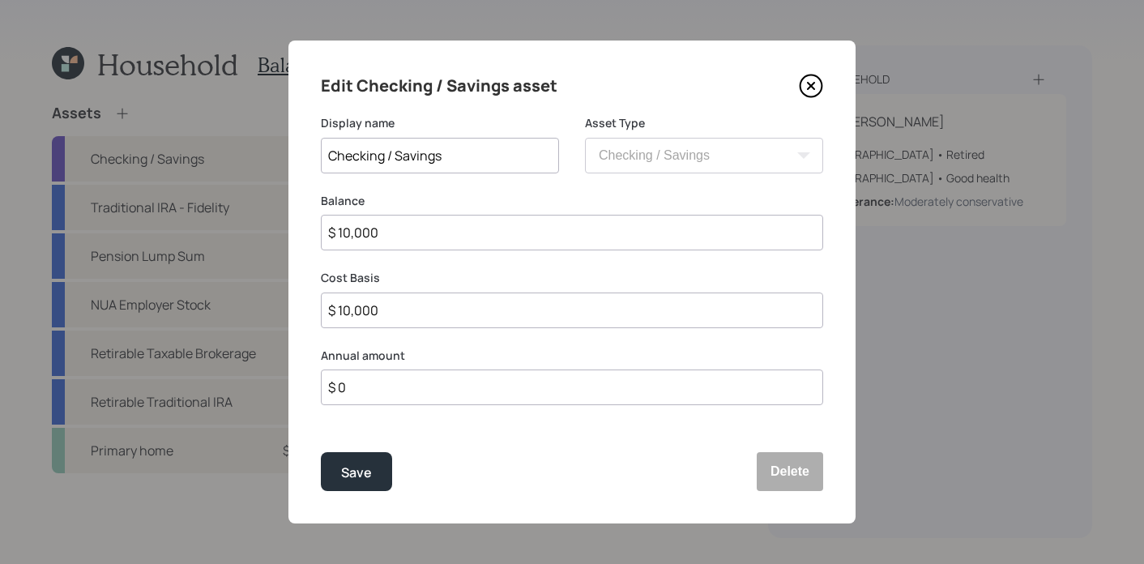
click at [809, 101] on div "Edit Checking / Savings asset Display name Checking / Savings Asset Type SEP IR…" at bounding box center [571, 282] width 567 height 483
click at [809, 89] on icon at bounding box center [811, 86] width 24 height 24
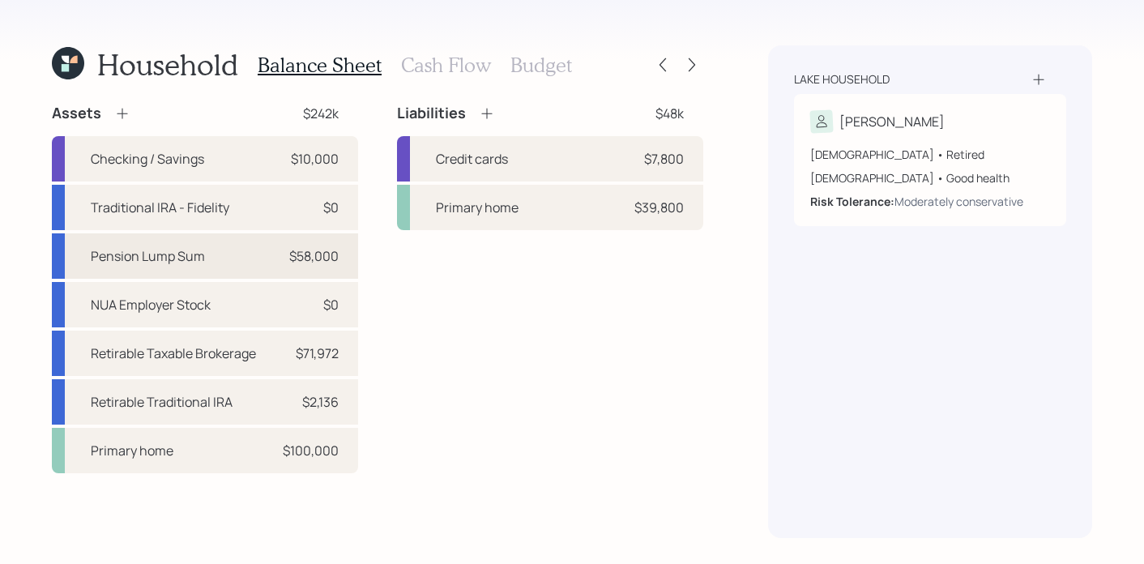
click at [211, 264] on div "Pension Lump Sum $58,000" at bounding box center [205, 255] width 306 height 45
select select "ira"
select select "balanced"
click at [271, 164] on div "Checking / Savings $10,000" at bounding box center [205, 158] width 306 height 45
select select "cash"
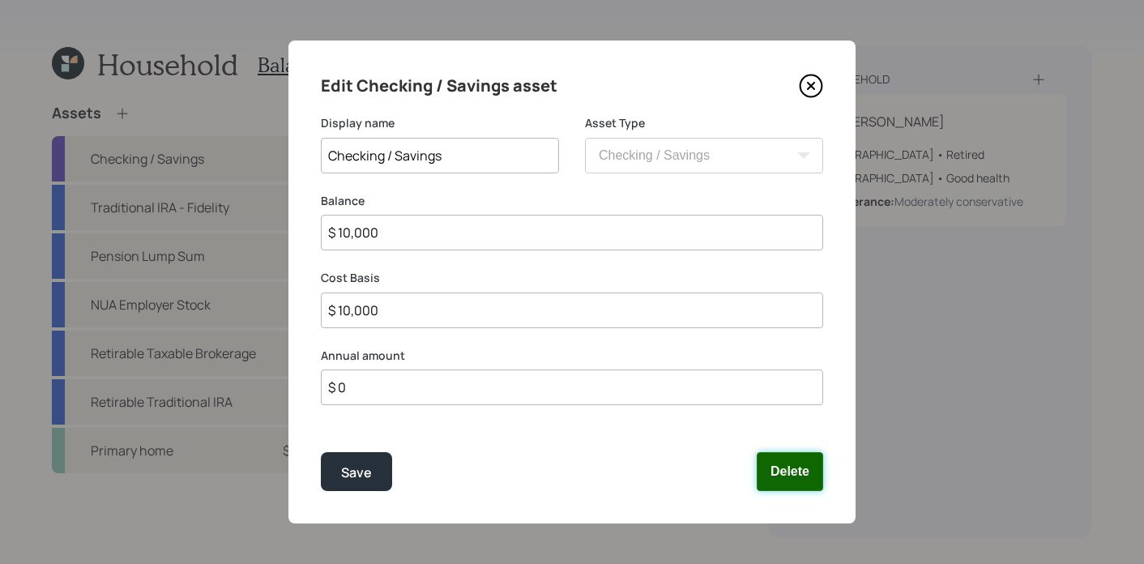
click at [792, 472] on button "Delete" at bounding box center [790, 471] width 66 height 39
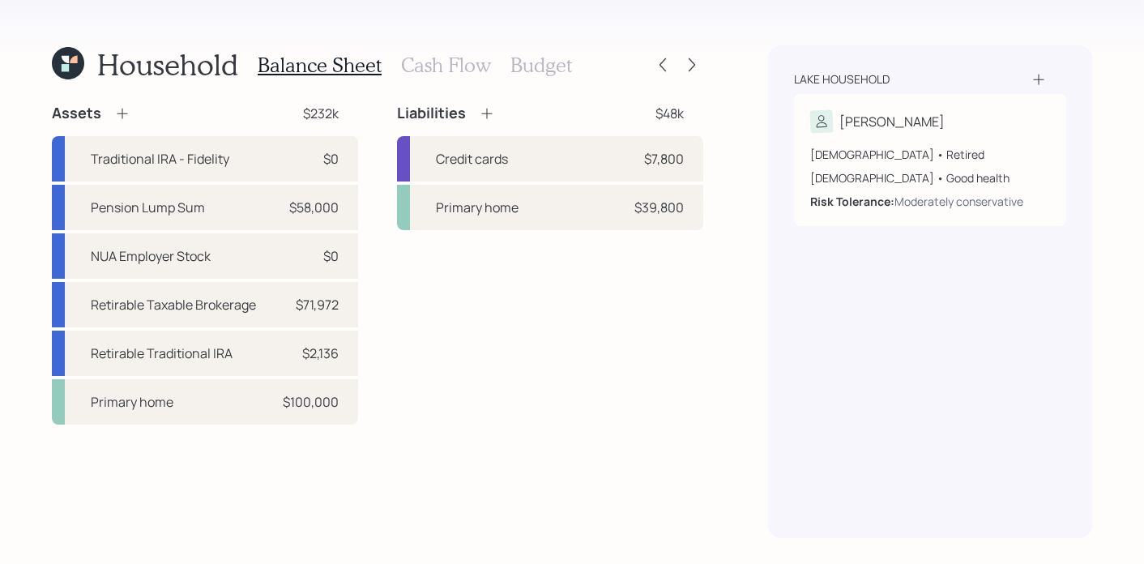
click at [121, 122] on div "Assets" at bounding box center [91, 113] width 79 height 19
click at [124, 115] on icon at bounding box center [122, 113] width 16 height 16
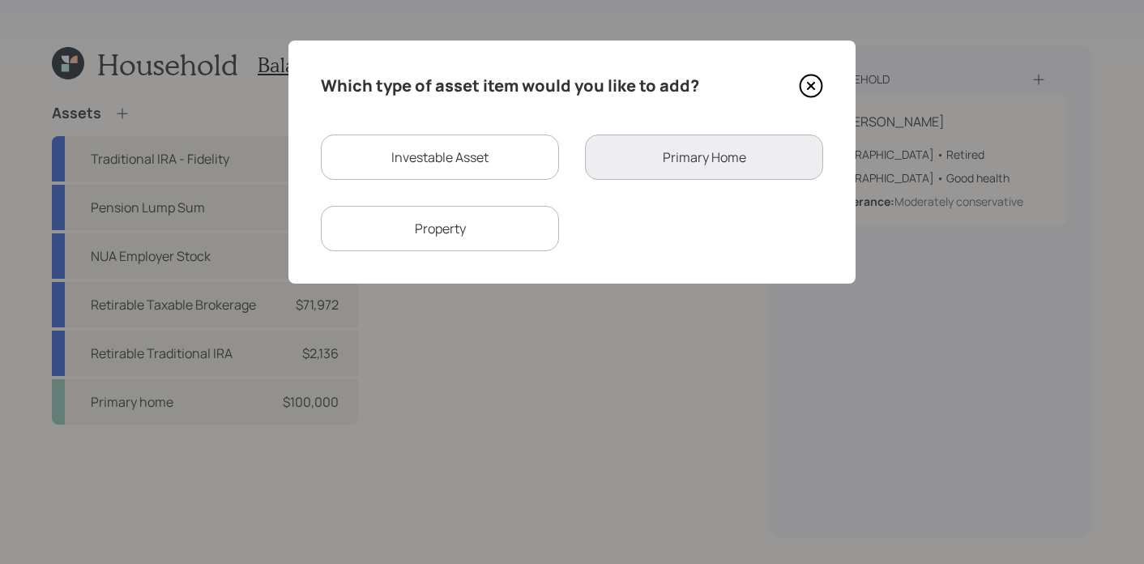
click at [493, 169] on div "Investable Asset" at bounding box center [440, 157] width 238 height 45
select select "taxable"
select select "balanced"
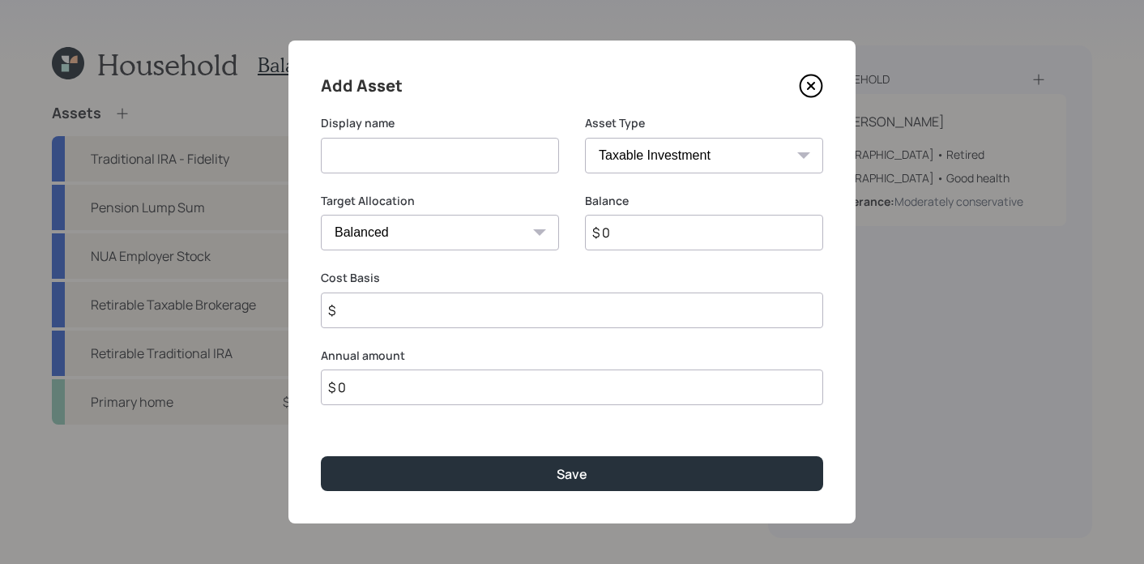
click at [628, 150] on select "SEP IRA IRA Roth IRA 401(k) Roth 401(k) 403(b) Roth 403(b) 457(b) Roth 457(b) H…" at bounding box center [704, 156] width 238 height 36
select select "emergency_fund"
click at [585, 138] on select "SEP IRA IRA Roth IRA 401(k) Roth 401(k) 403(b) Roth 403(b) 457(b) Roth 457(b) H…" at bounding box center [704, 156] width 238 height 36
click at [469, 146] on input at bounding box center [440, 156] width 238 height 36
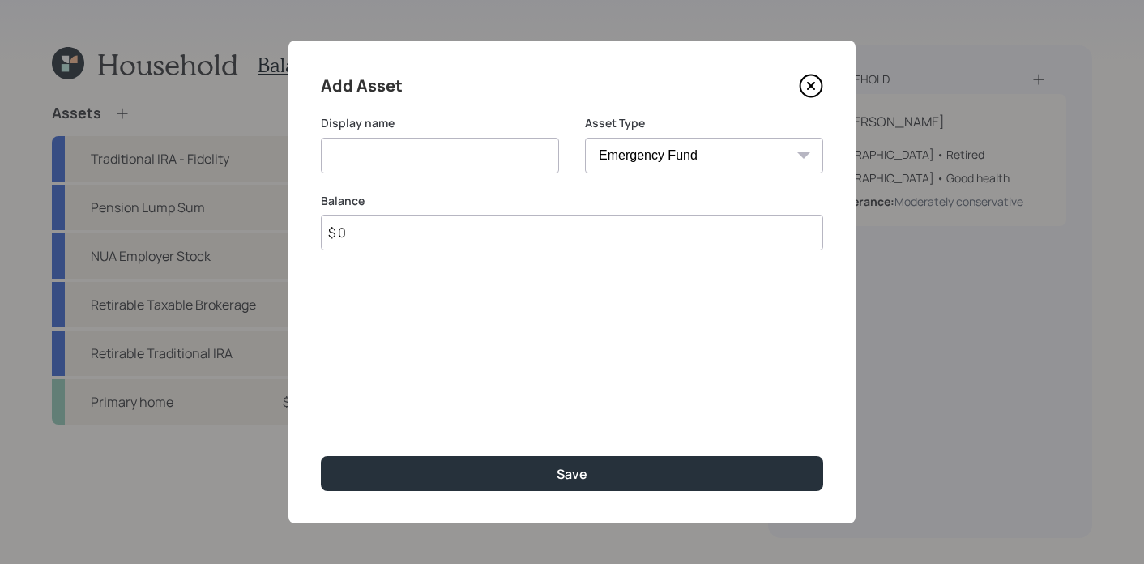
type input "E"
type input "Checking / Savings"
click at [489, 240] on input "$ 0" at bounding box center [572, 233] width 502 height 36
type input "$ 10,000"
click at [321, 456] on button "Save" at bounding box center [572, 473] width 502 height 35
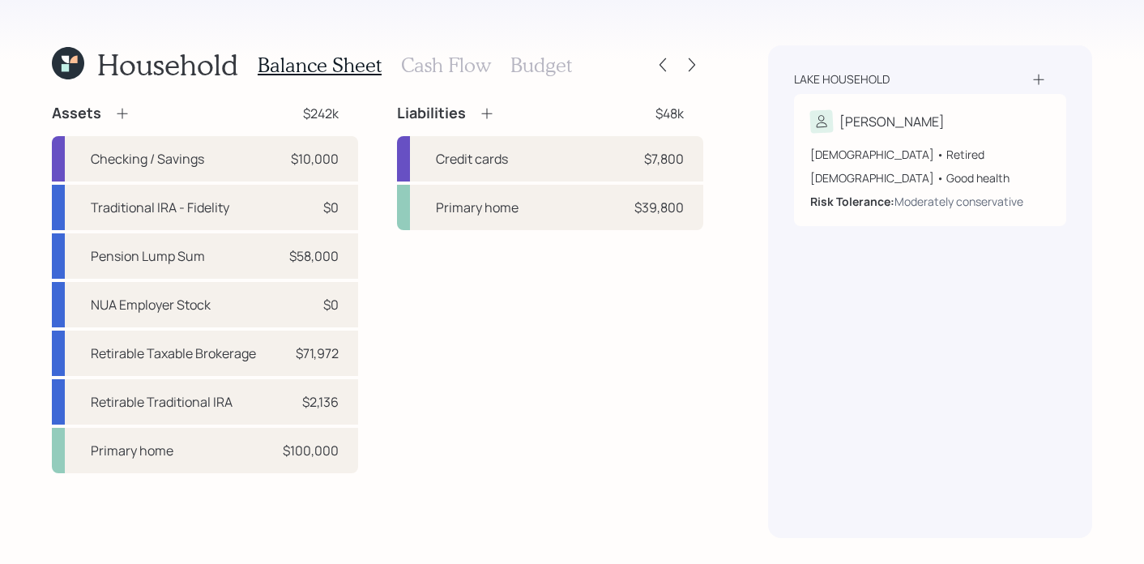
click at [520, 70] on h3 "Budget" at bounding box center [541, 64] width 62 height 23
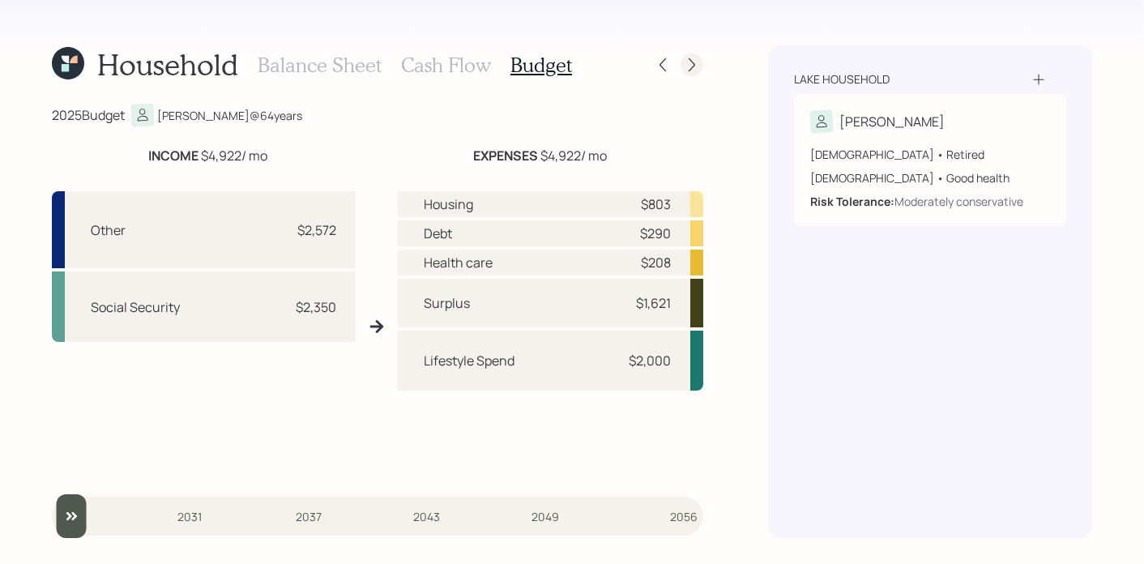
click at [689, 59] on icon at bounding box center [692, 65] width 16 height 16
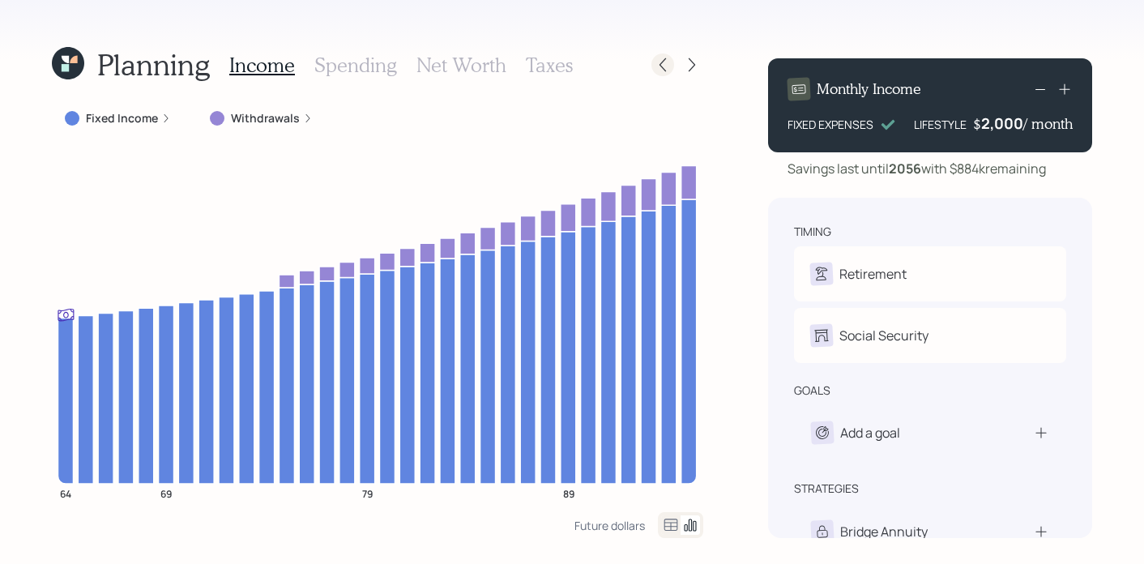
click at [662, 70] on icon at bounding box center [663, 65] width 16 height 16
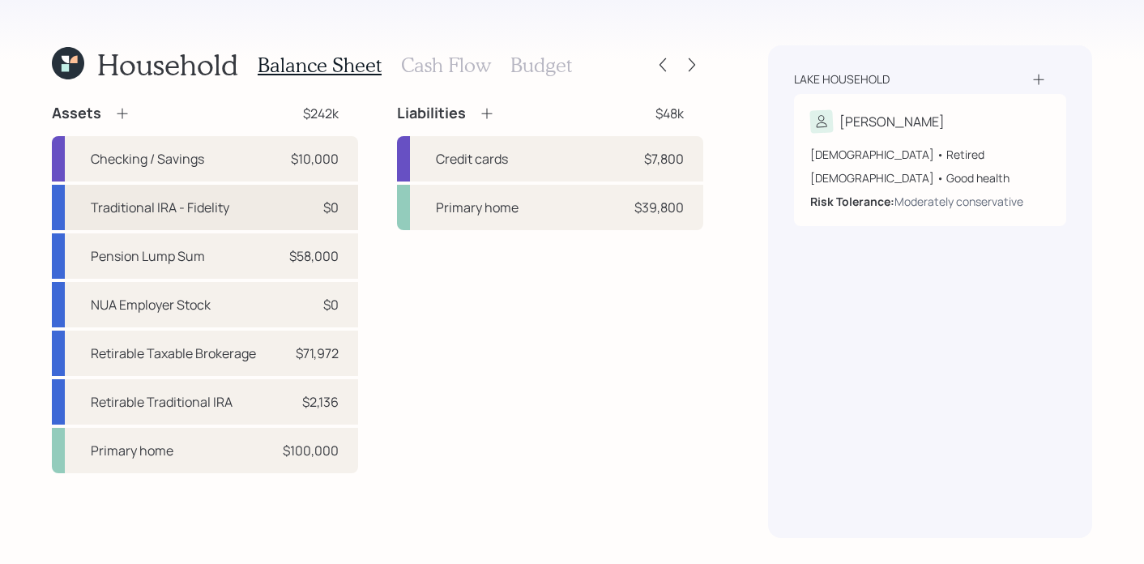
click at [194, 198] on div "Traditional IRA - Fidelity" at bounding box center [160, 207] width 139 height 19
select select "ira"
select select "balanced"
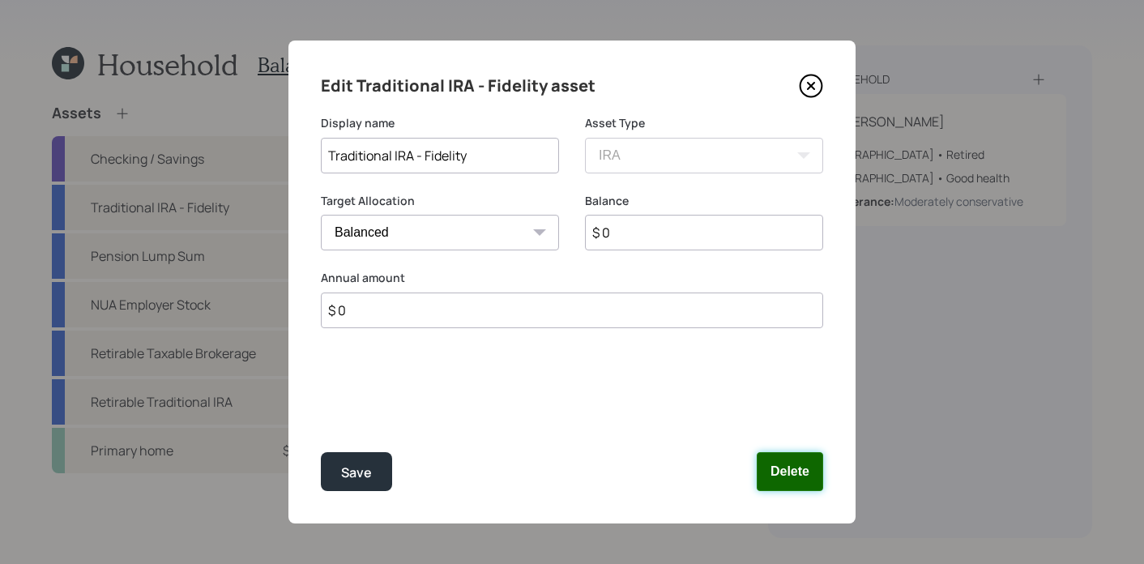
click at [806, 479] on button "Delete" at bounding box center [790, 471] width 66 height 39
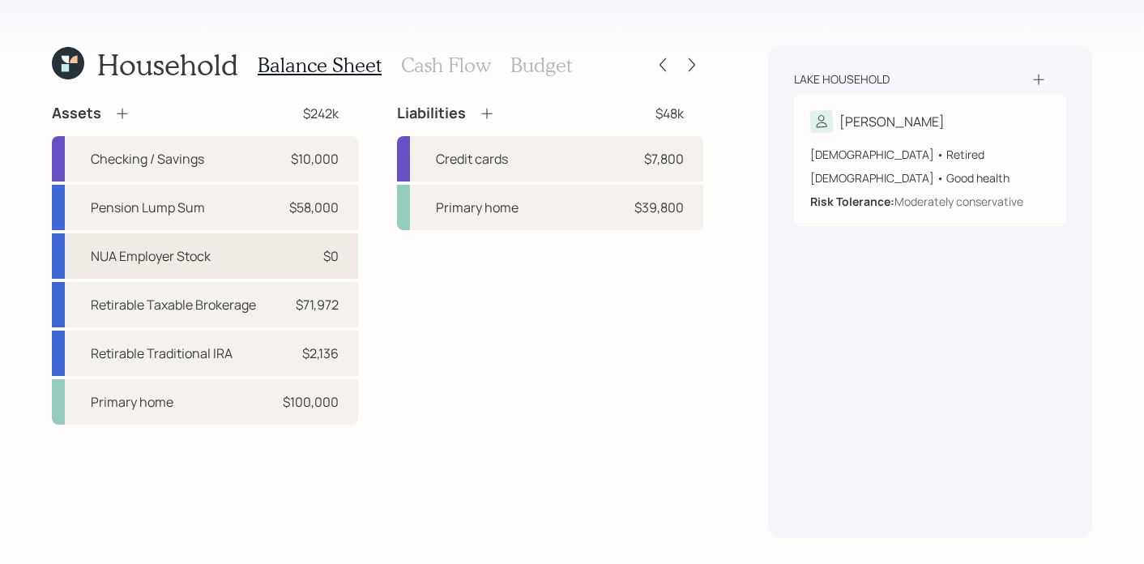
click at [289, 248] on div "NUA Employer Stock $0" at bounding box center [205, 255] width 306 height 45
select select "taxable"
select select "balanced"
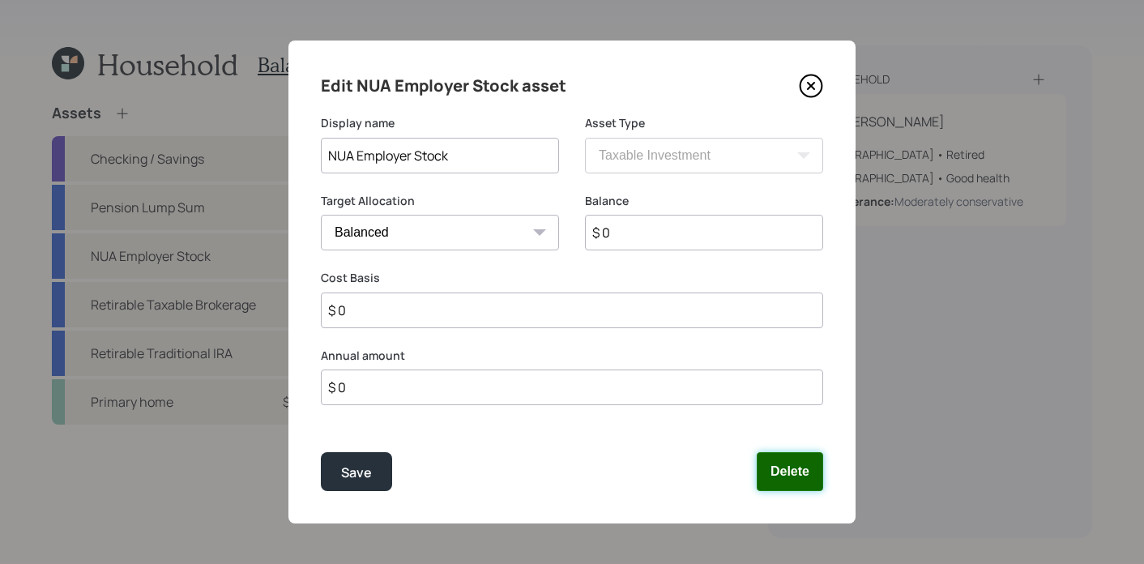
click at [805, 467] on button "Delete" at bounding box center [790, 471] width 66 height 39
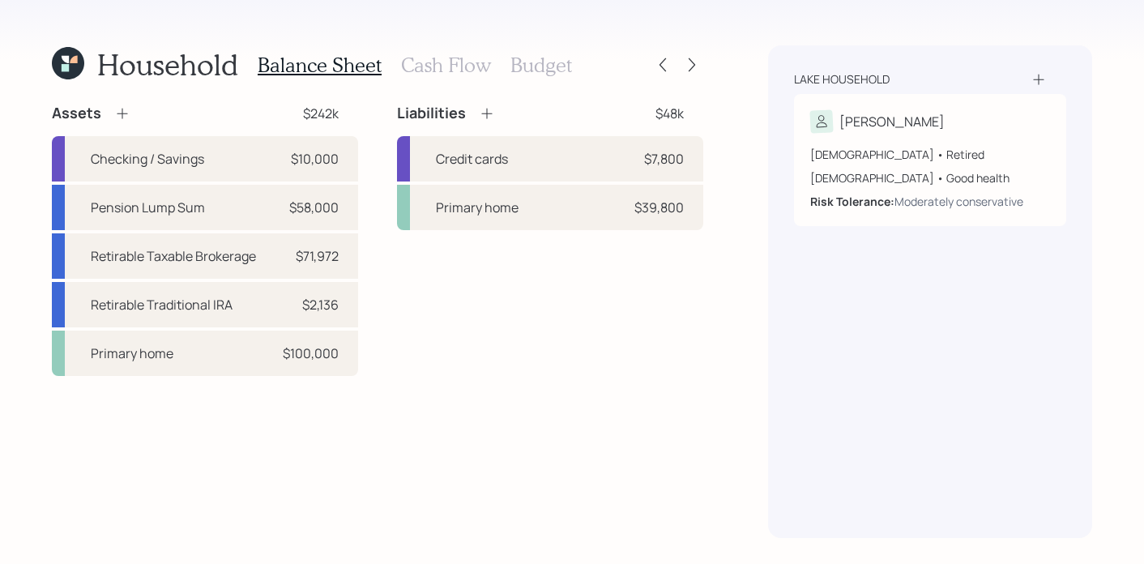
click at [537, 72] on h3 "Budget" at bounding box center [541, 64] width 62 height 23
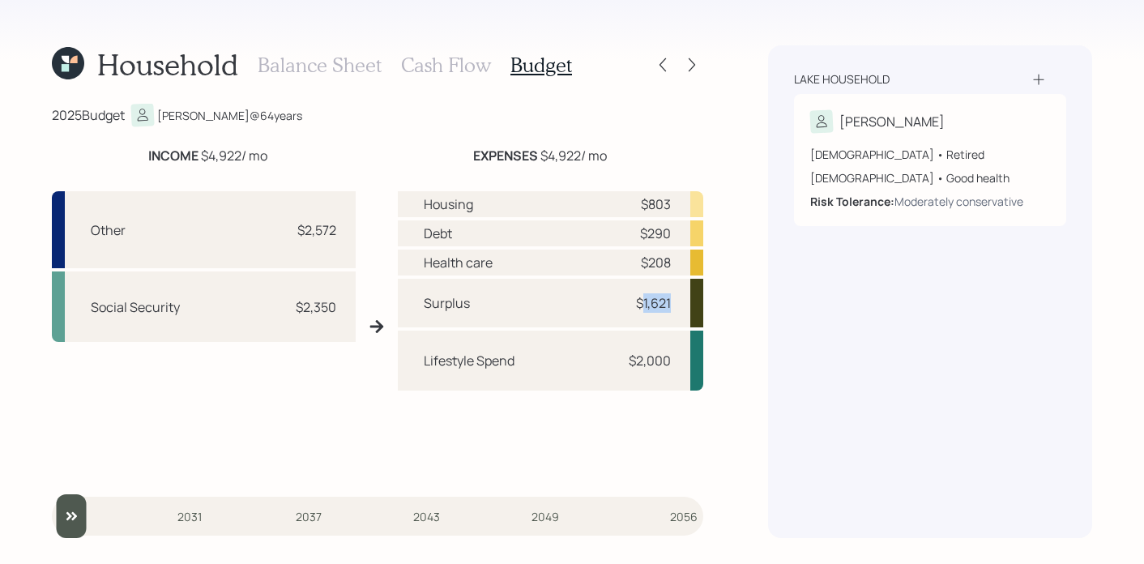
drag, startPoint x: 672, startPoint y: 297, endPoint x: 641, endPoint y: 300, distance: 30.9
click at [641, 300] on div "Surplus $1,621" at bounding box center [550, 303] width 305 height 49
copy div "1,621"
click at [337, 66] on h3 "Balance Sheet" at bounding box center [320, 64] width 124 height 23
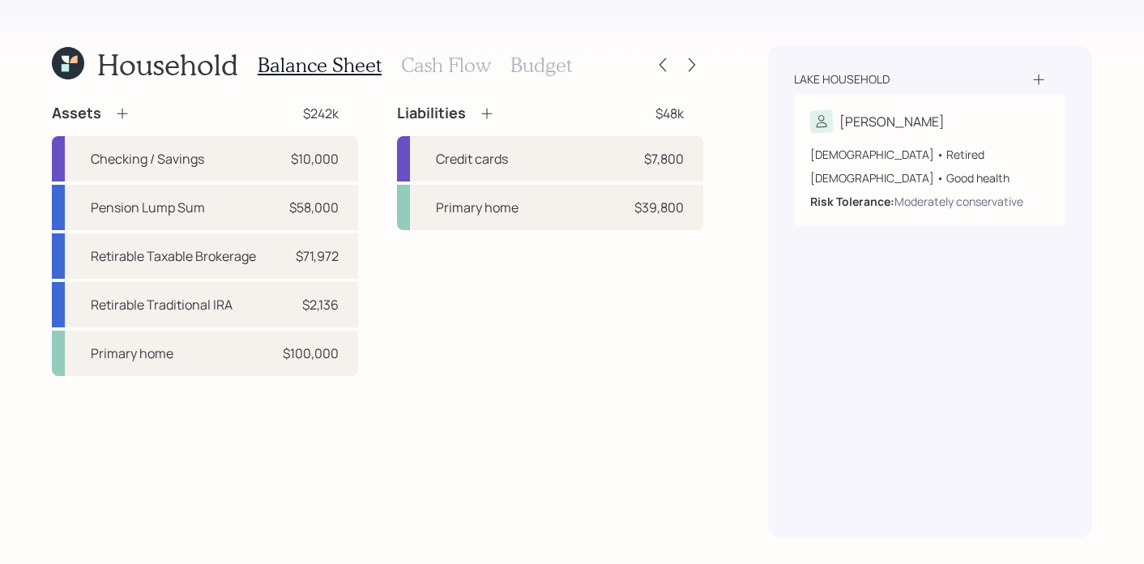
click at [408, 70] on h3 "Cash Flow" at bounding box center [446, 64] width 90 height 23
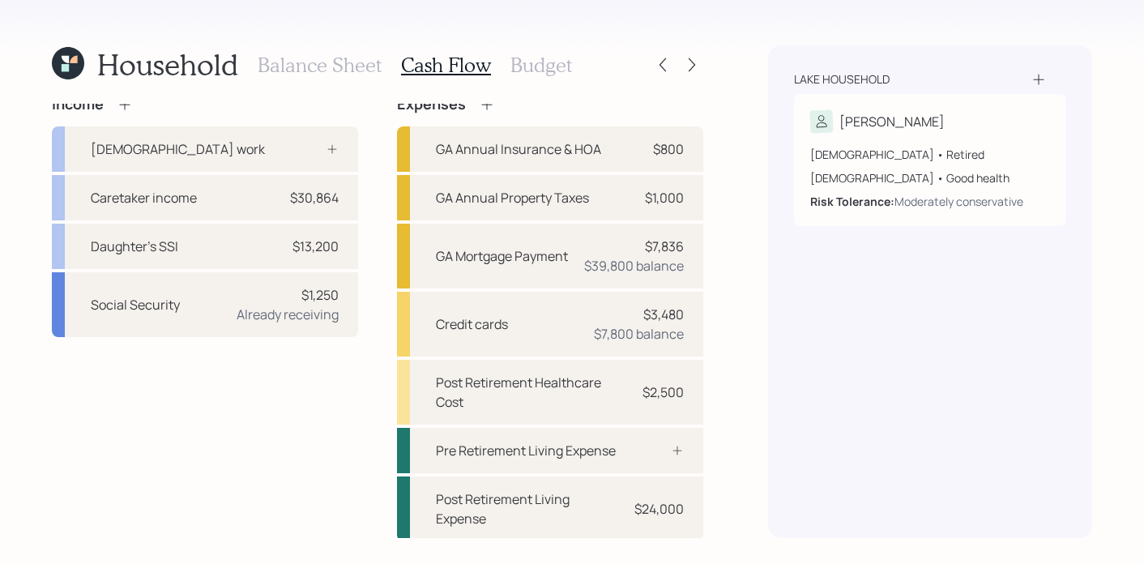
scroll to position [11, 0]
click at [528, 62] on h3 "Budget" at bounding box center [541, 64] width 62 height 23
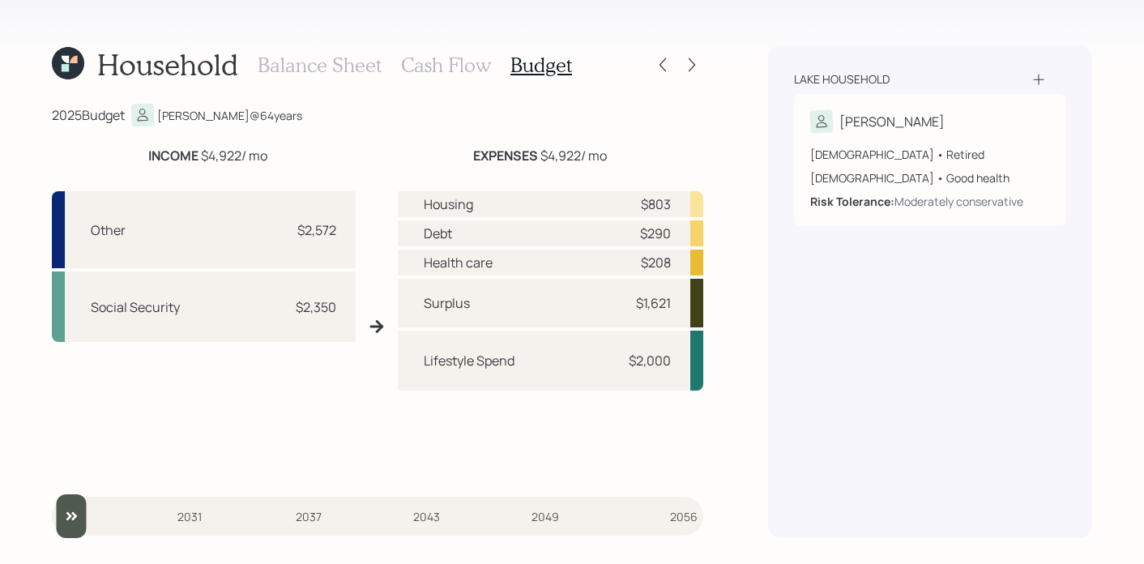
click at [439, 80] on div "Balance Sheet Cash Flow Budget" at bounding box center [415, 64] width 314 height 39
click at [441, 73] on h3 "Cash Flow" at bounding box center [446, 64] width 90 height 23
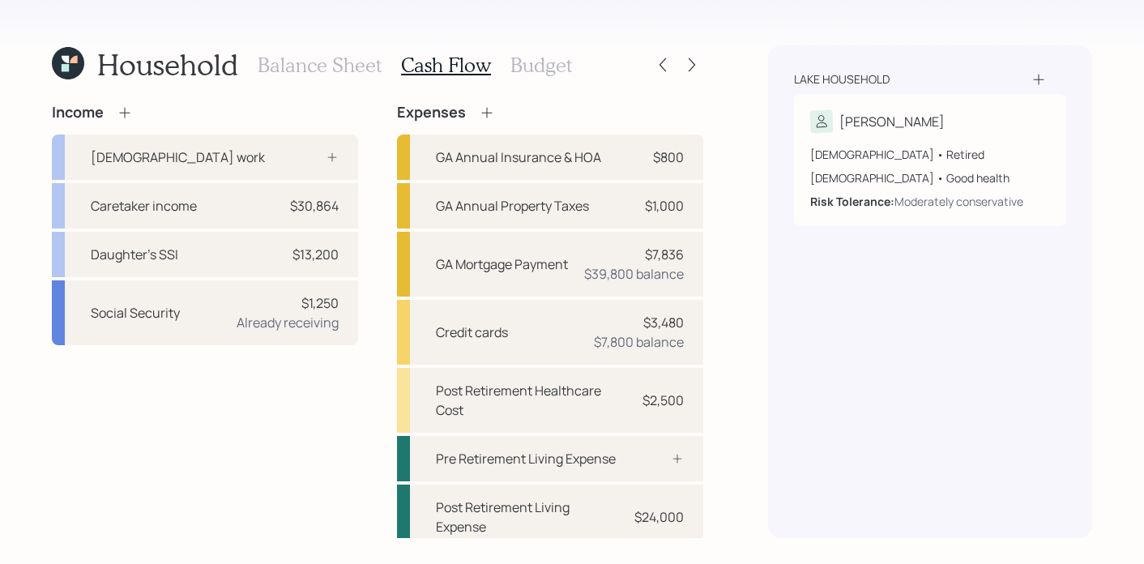
click at [480, 113] on icon at bounding box center [487, 113] width 16 height 16
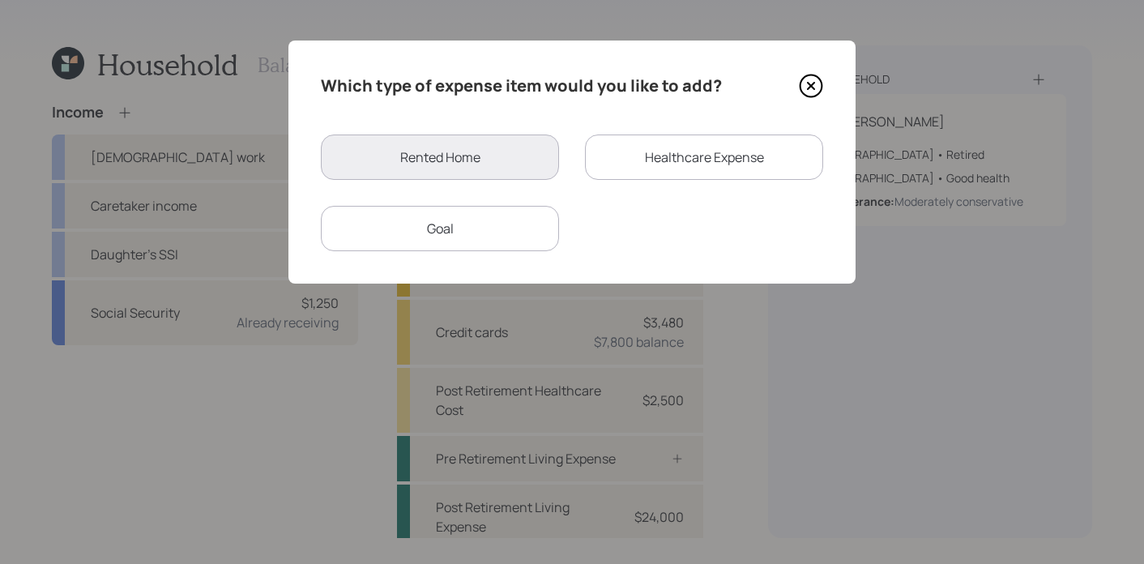
click at [472, 217] on div "Goal" at bounding box center [440, 228] width 238 height 45
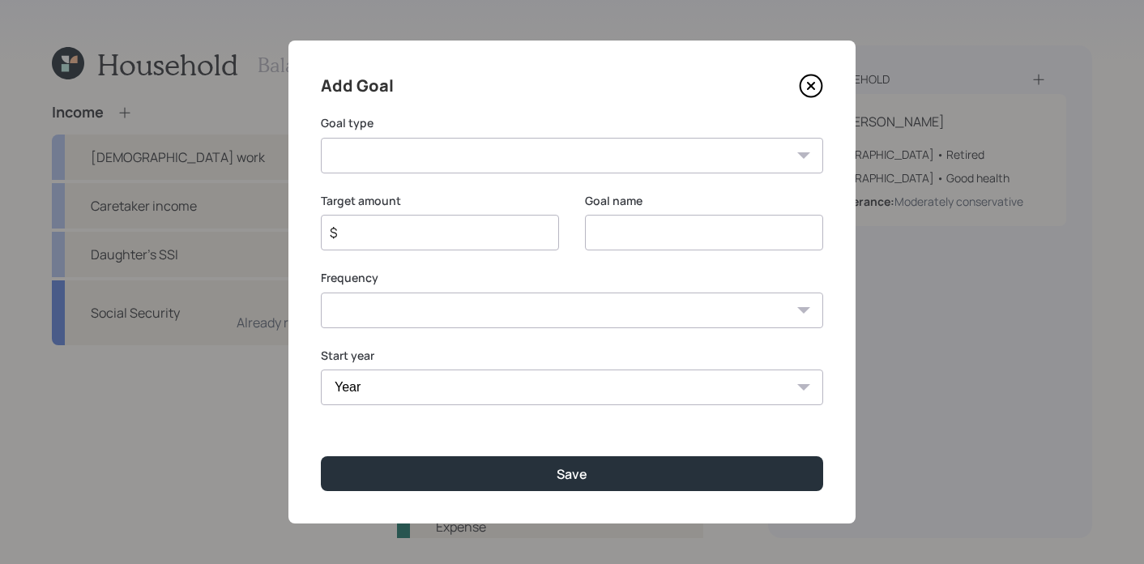
click at [483, 162] on select "Create an emergency fund Donate to charity Purchase a home Make a purchase Supp…" at bounding box center [572, 156] width 502 height 36
select select "other"
click at [321, 138] on select "Create an emergency fund Donate to charity Purchase a home Make a purchase Supp…" at bounding box center [572, 156] width 502 height 36
click at [593, 222] on input "Other" at bounding box center [704, 233] width 238 height 36
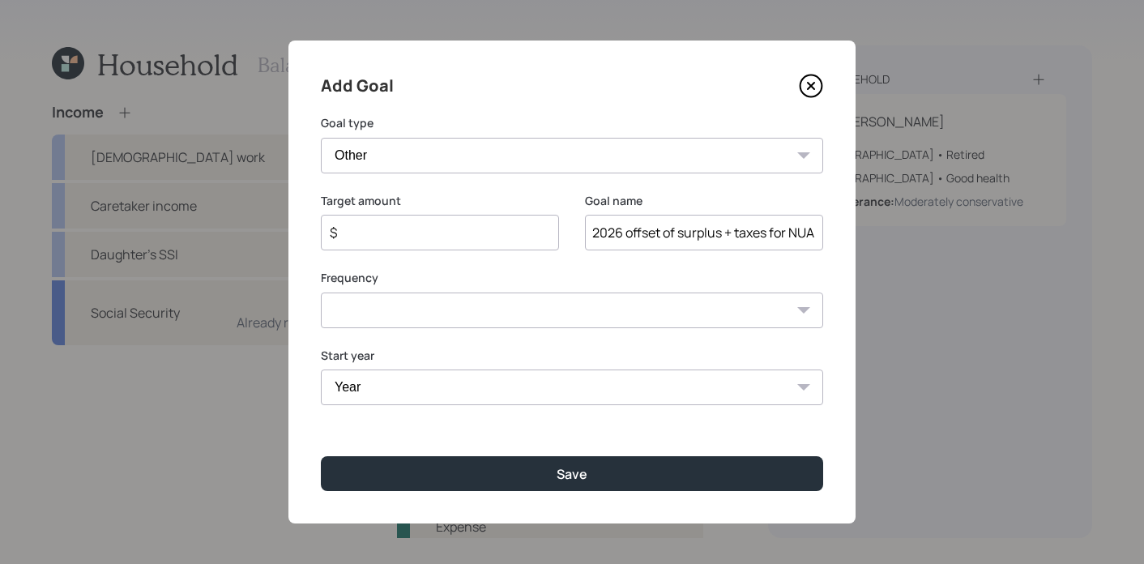
scroll to position [0, 1]
type input "2026 offset of surplus + taxes for NUA"
click at [493, 233] on input "$" at bounding box center [433, 232] width 211 height 19
type input "$ 30,000"
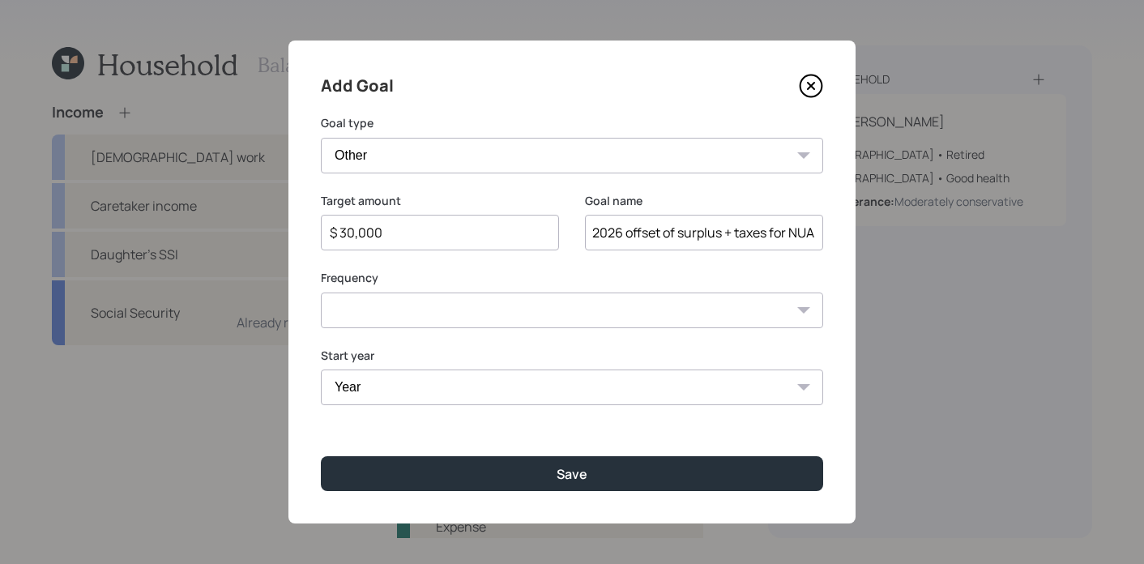
click at [412, 305] on select "One time Every 1 year Every 2 years Every 3 years Every 4 years Every 5 years E…" at bounding box center [572, 311] width 502 height 36
select select "0"
click at [321, 293] on select "One time Every 1 year Every 2 years Every 3 years Every 4 years Every 5 years E…" at bounding box center [572, 311] width 502 height 36
click at [486, 391] on select "Year 2025 2026 2027 2028 2029 2030 2031 2032 2033 2034 2035 2036 2037 2038 2039…" at bounding box center [572, 387] width 502 height 36
select select "2026"
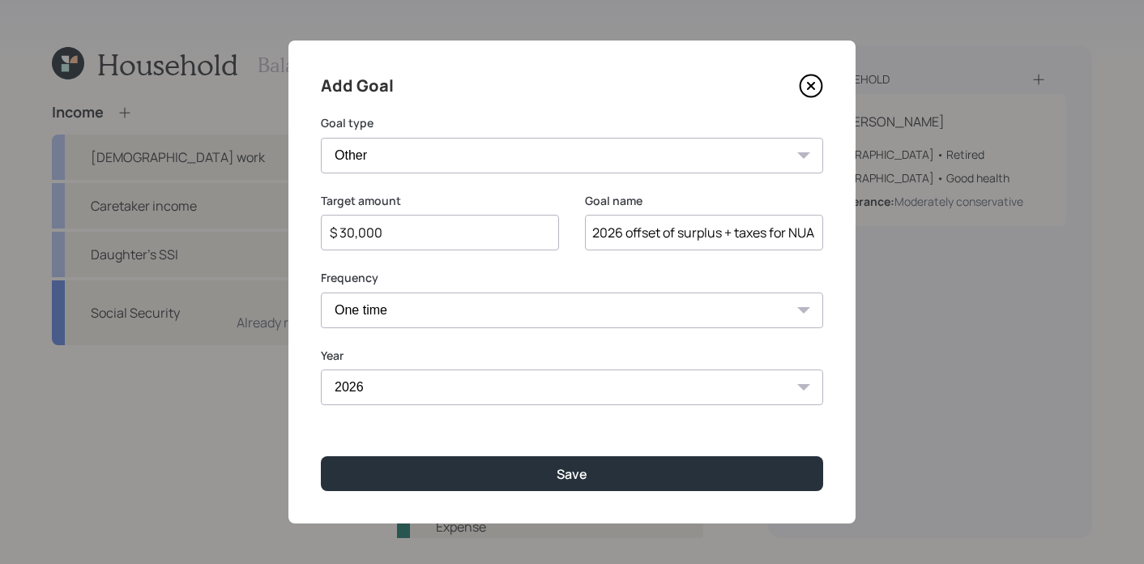
click at [321, 369] on select "Year 2025 2026 2027 2028 2029 2030 2031 2032 2033 2034 2035 2036 2037 2038 2039…" at bounding box center [572, 387] width 502 height 36
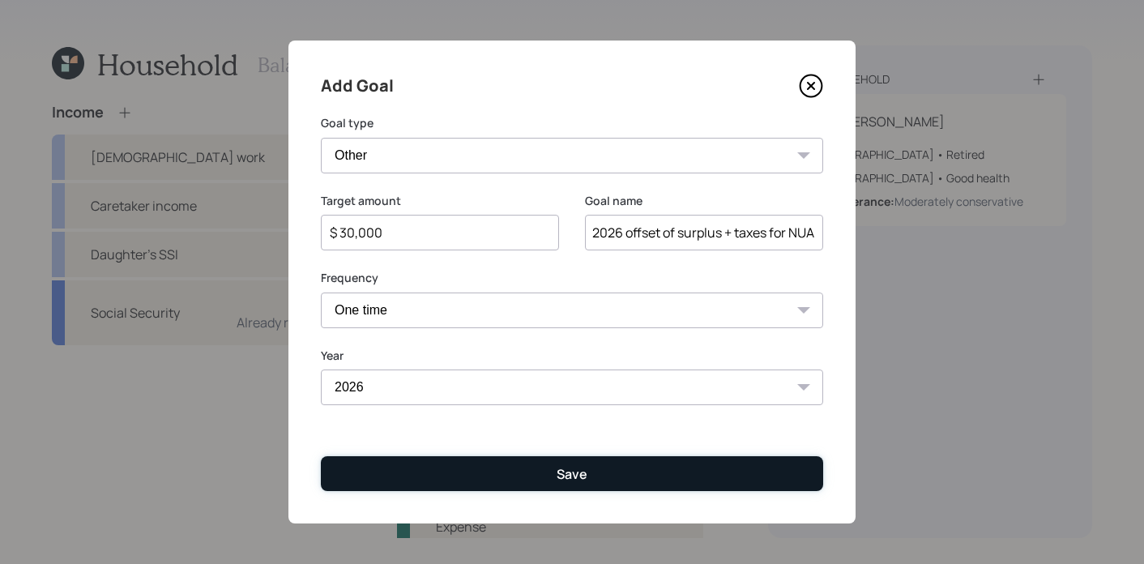
click at [493, 472] on button "Save" at bounding box center [572, 473] width 502 height 35
type input "$"
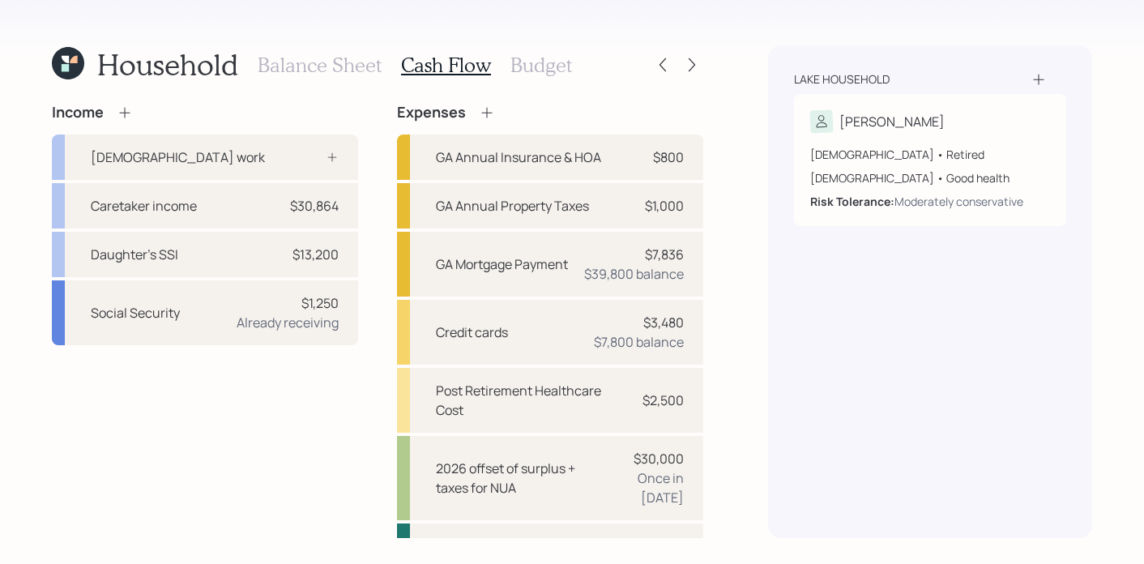
click at [354, 65] on h3 "Balance Sheet" at bounding box center [320, 64] width 124 height 23
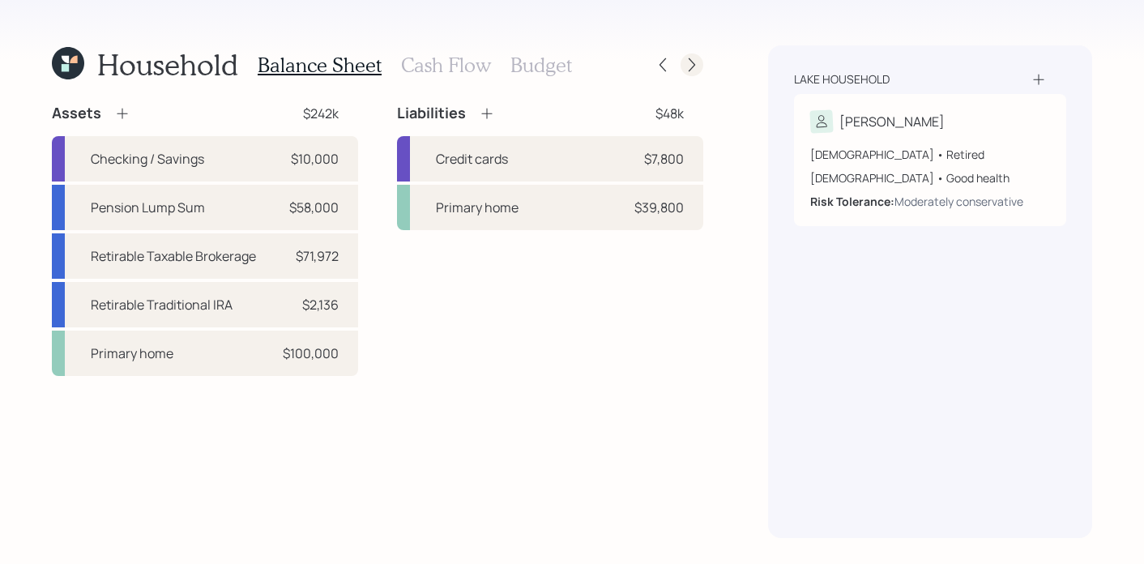
click at [694, 62] on icon at bounding box center [692, 65] width 16 height 16
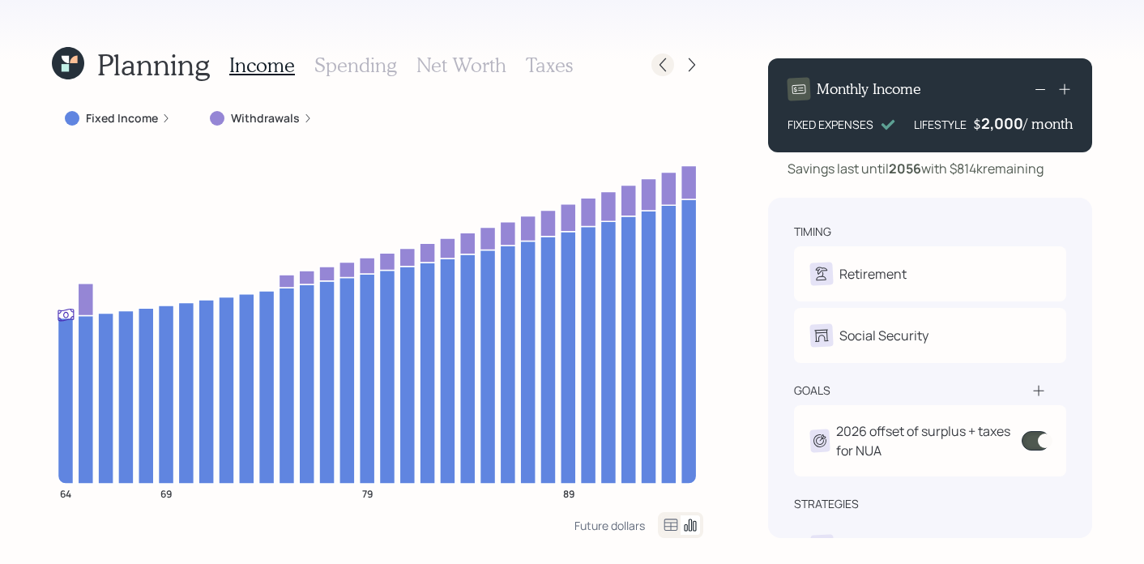
click at [657, 63] on icon at bounding box center [663, 65] width 16 height 16
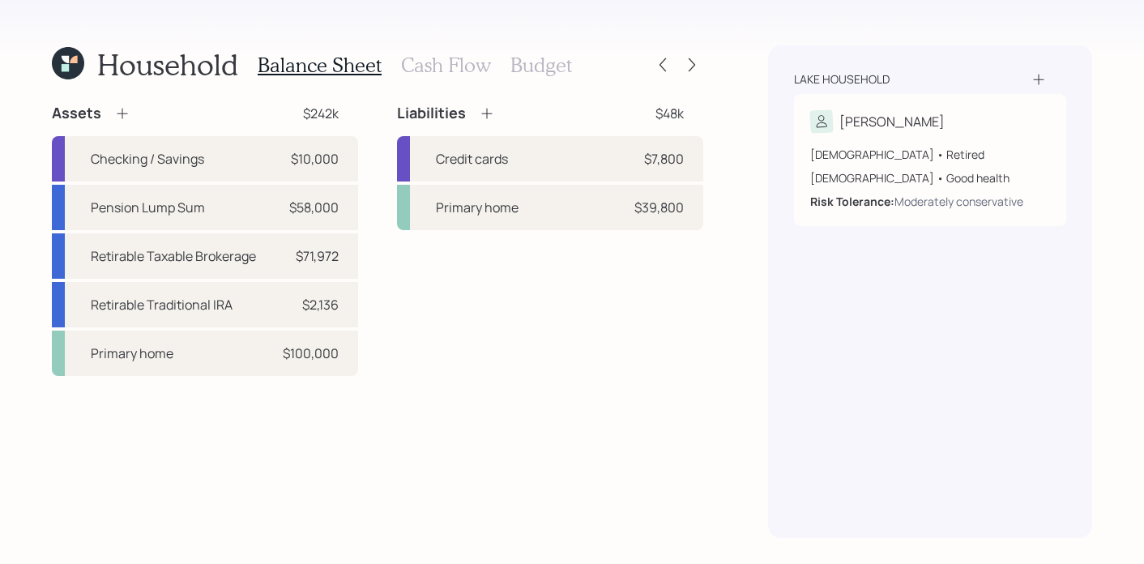
click at [58, 52] on icon at bounding box center [68, 63] width 32 height 32
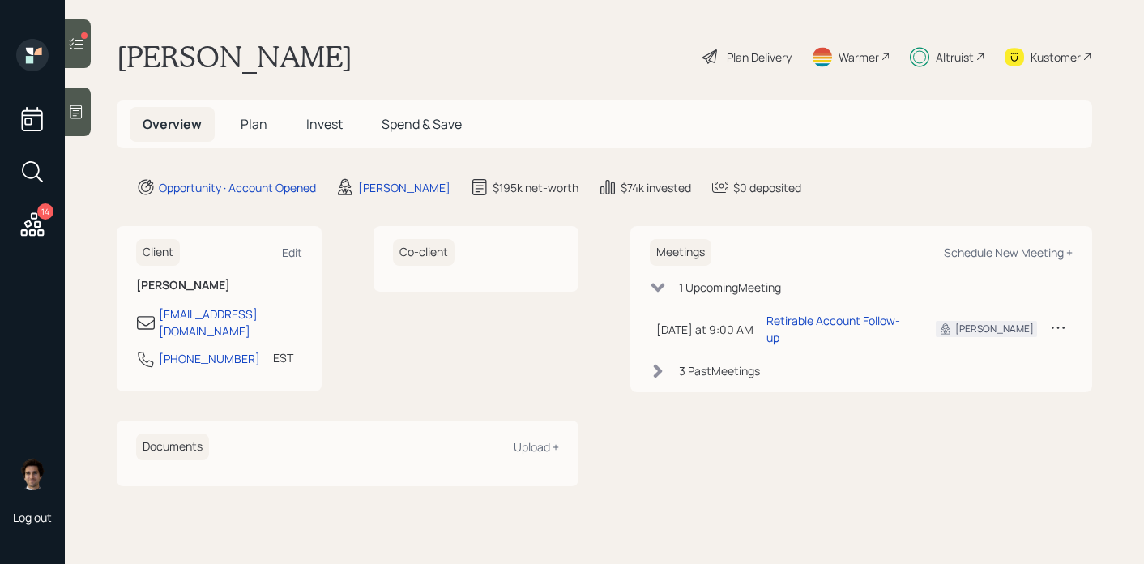
click at [291, 119] on div "Overview Plan Invest Spend & Save" at bounding box center [302, 124] width 345 height 35
click at [318, 131] on span "Invest" at bounding box center [324, 124] width 36 height 18
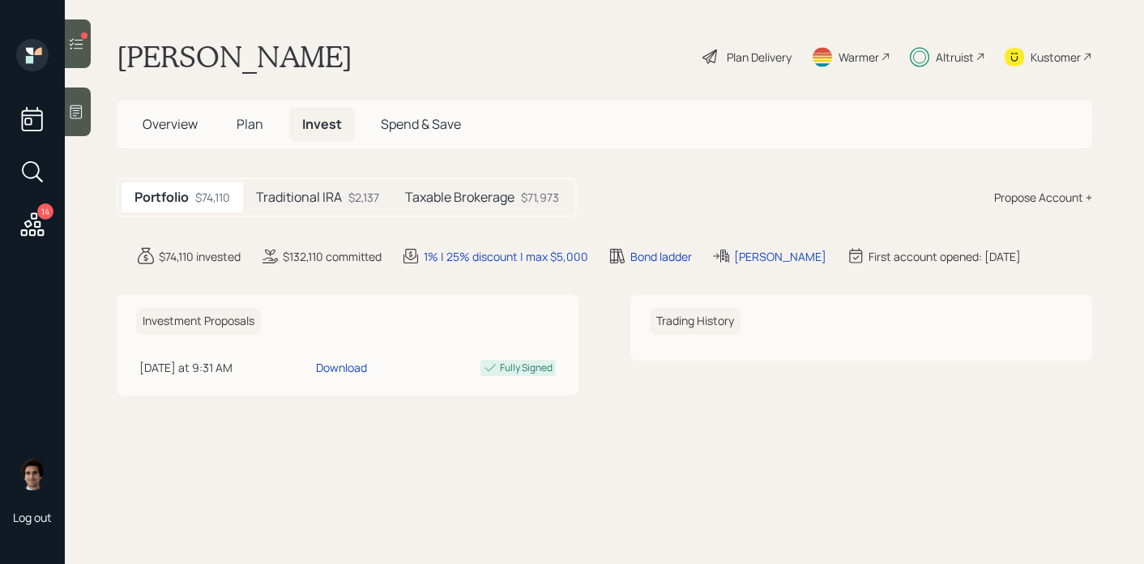
click at [477, 194] on h5 "Taxable Brokerage" at bounding box center [459, 197] width 109 height 15
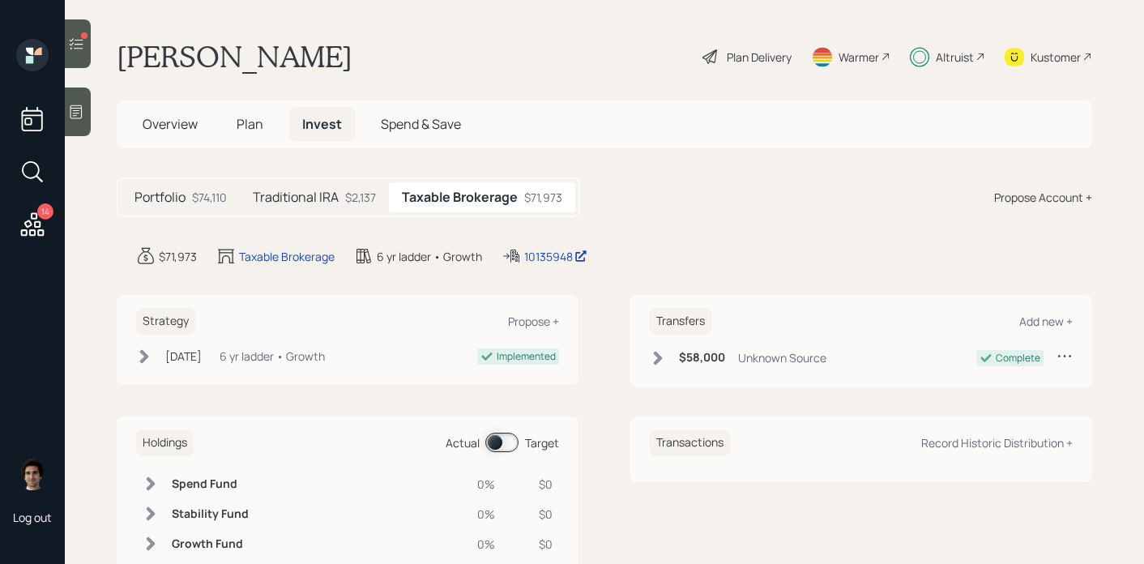
click at [490, 433] on label at bounding box center [502, 442] width 32 height 19
click at [73, 38] on icon at bounding box center [76, 44] width 16 height 16
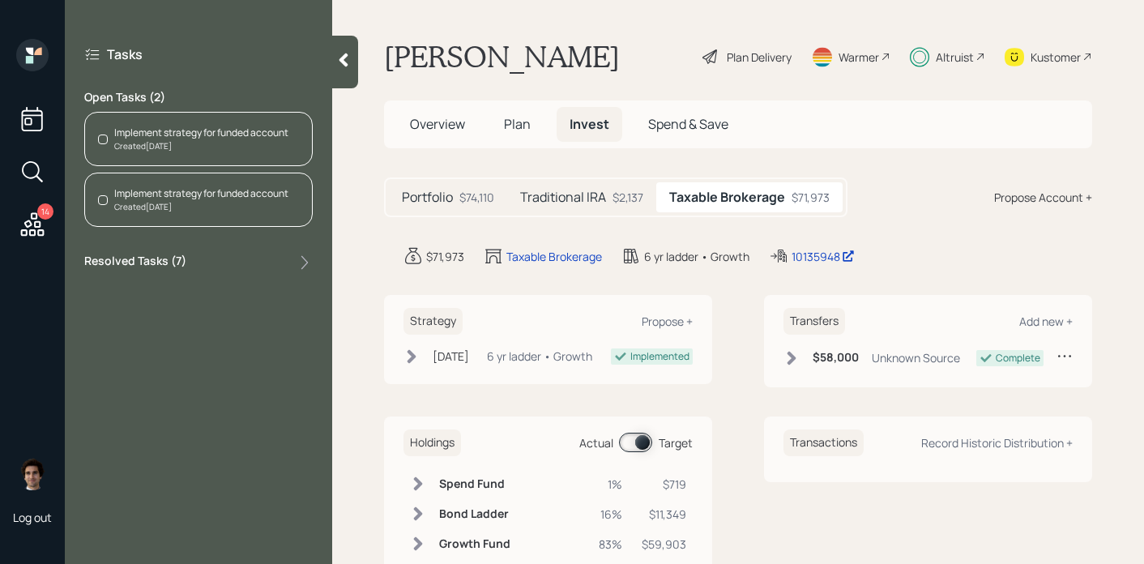
click at [267, 141] on div "Created 2 days ago" at bounding box center [201, 146] width 174 height 12
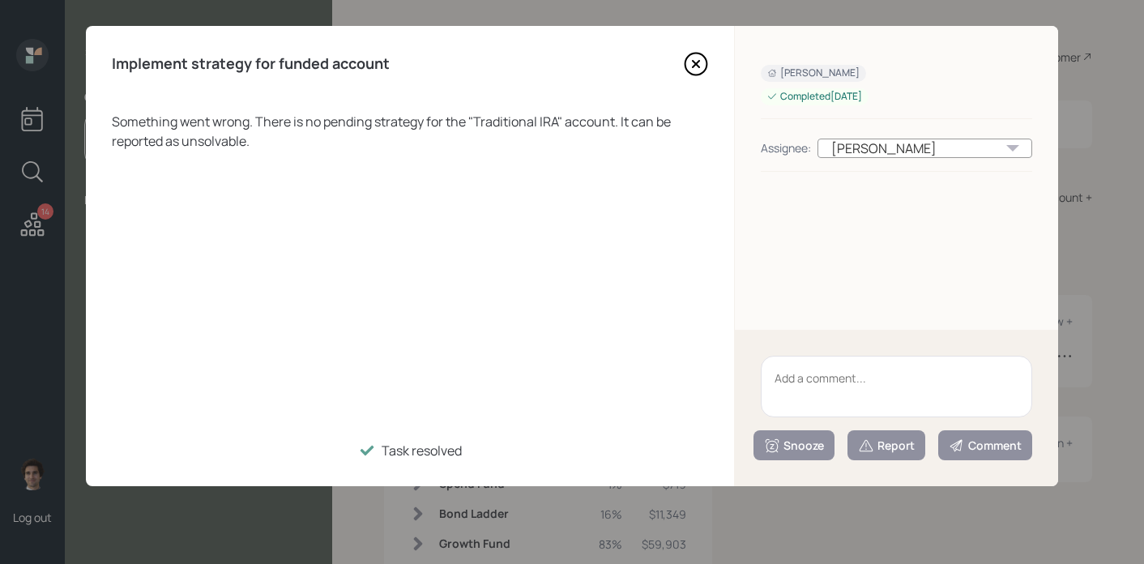
click at [549, 413] on div "Something went wrong. There is no pending strategy for the " Traditional IRA " …" at bounding box center [410, 267] width 596 height 310
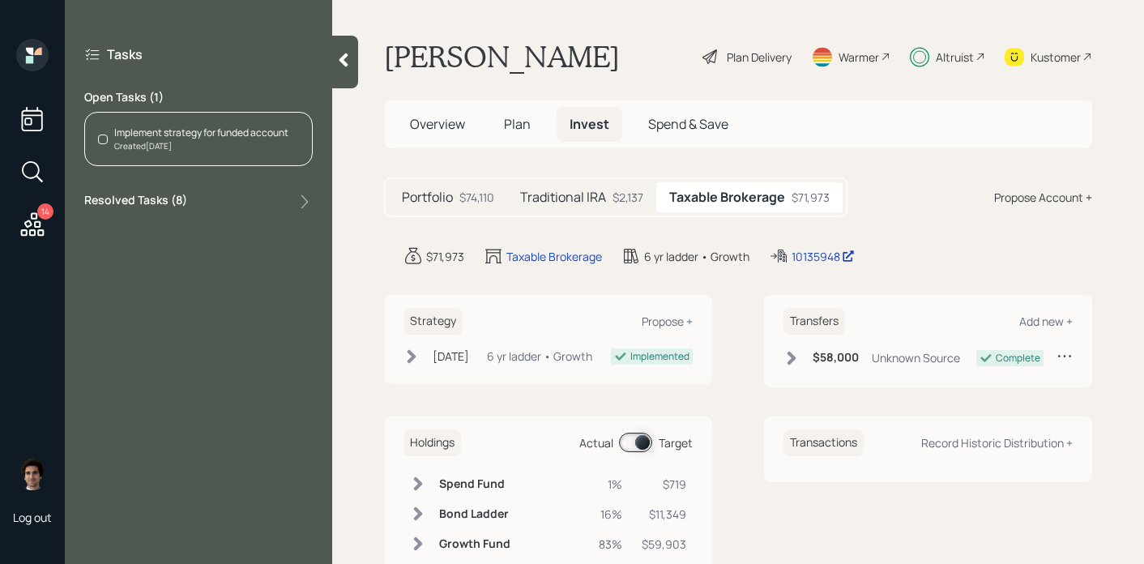
click at [171, 132] on div "Implement strategy for funded account" at bounding box center [201, 133] width 174 height 15
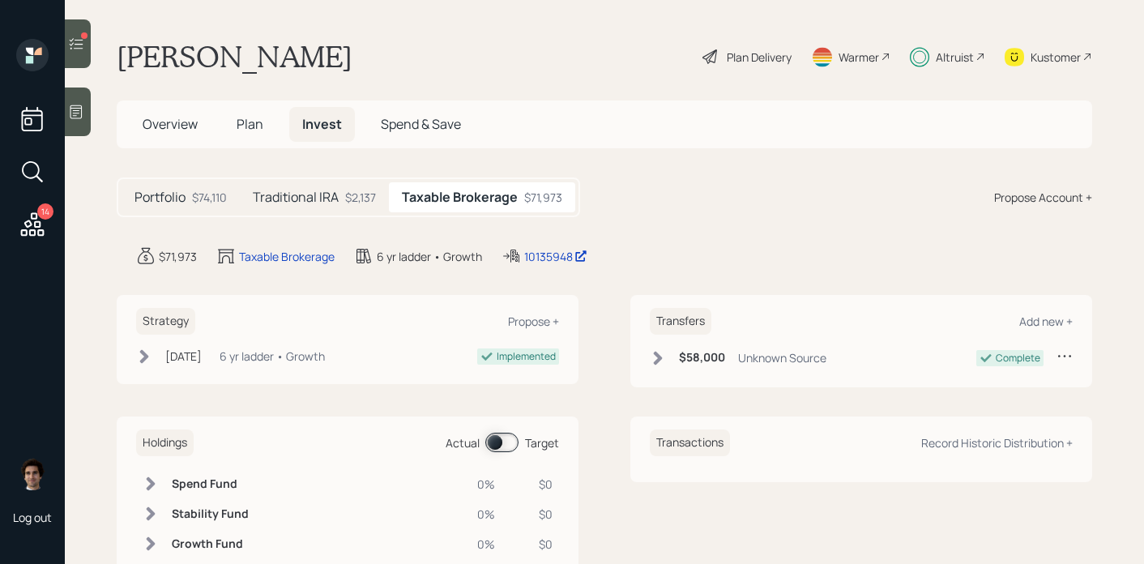
click at [81, 48] on icon at bounding box center [77, 43] width 14 height 11
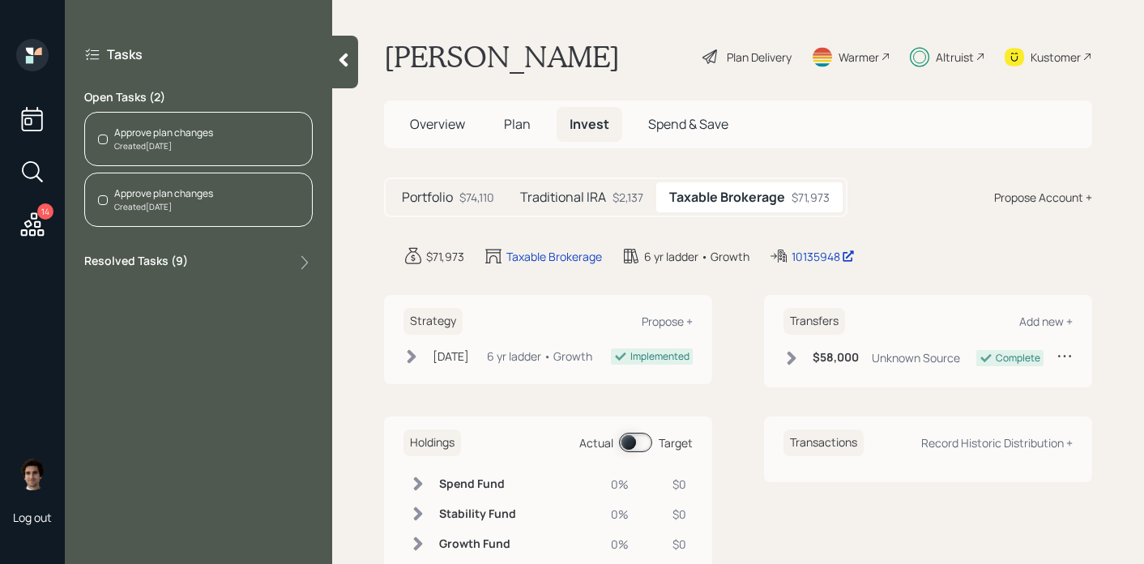
click at [190, 137] on div "Approve plan changes" at bounding box center [163, 133] width 99 height 15
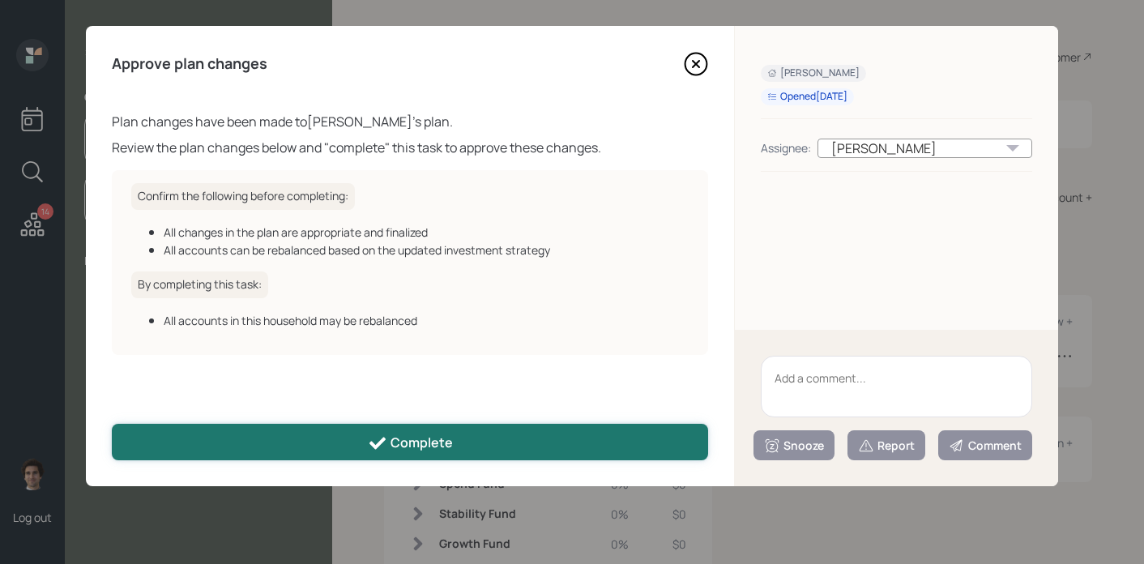
click at [352, 446] on button "Complete" at bounding box center [410, 442] width 596 height 36
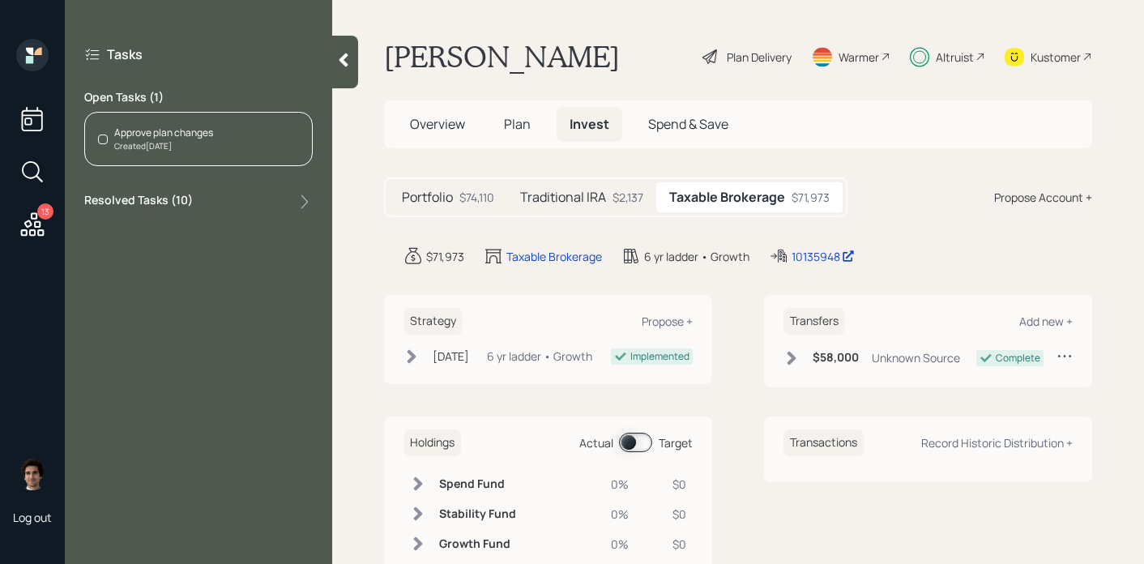
click at [171, 129] on div "Approve plan changes" at bounding box center [163, 133] width 99 height 15
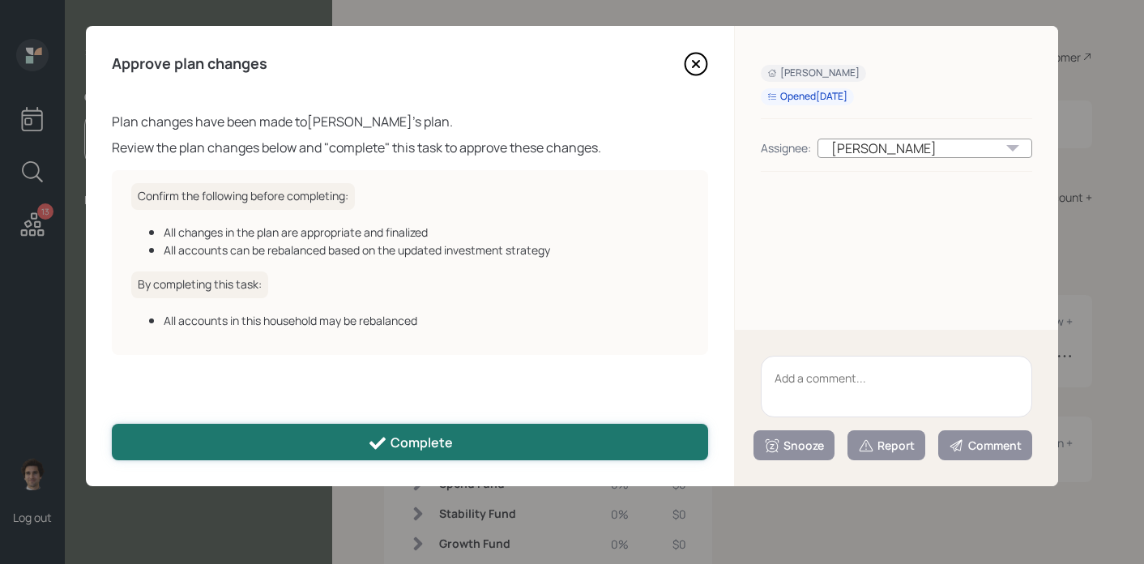
click at [395, 450] on div "Complete" at bounding box center [410, 443] width 85 height 19
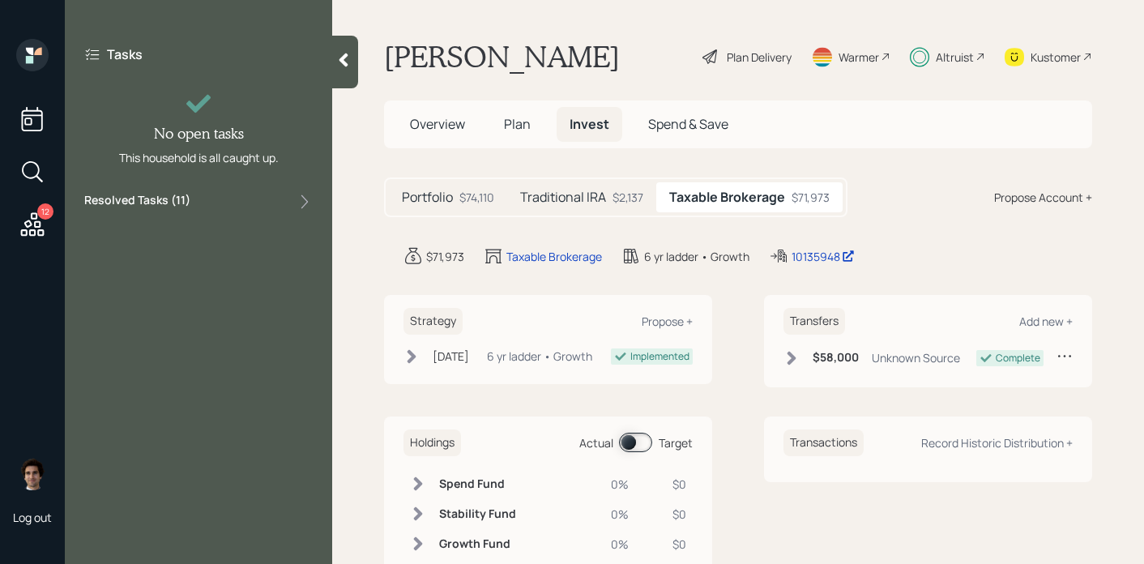
scroll to position [91, 0]
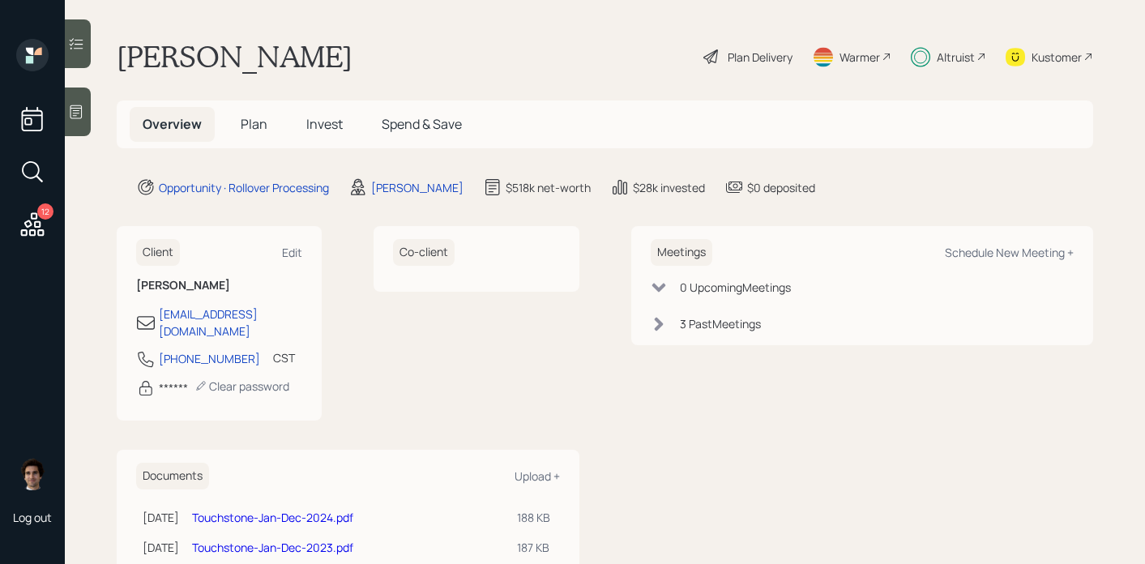
click at [324, 122] on span "Invest" at bounding box center [324, 124] width 36 height 18
